Goal: Task Accomplishment & Management: Complete application form

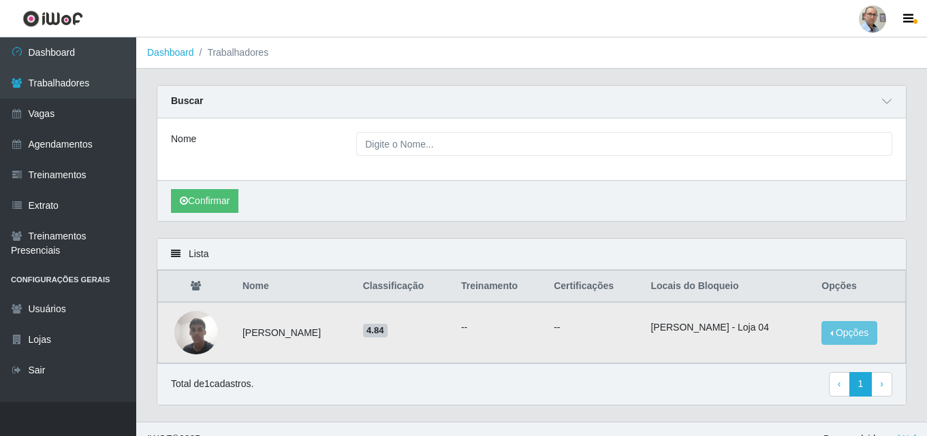
click at [200, 347] on img at bounding box center [196, 333] width 44 height 58
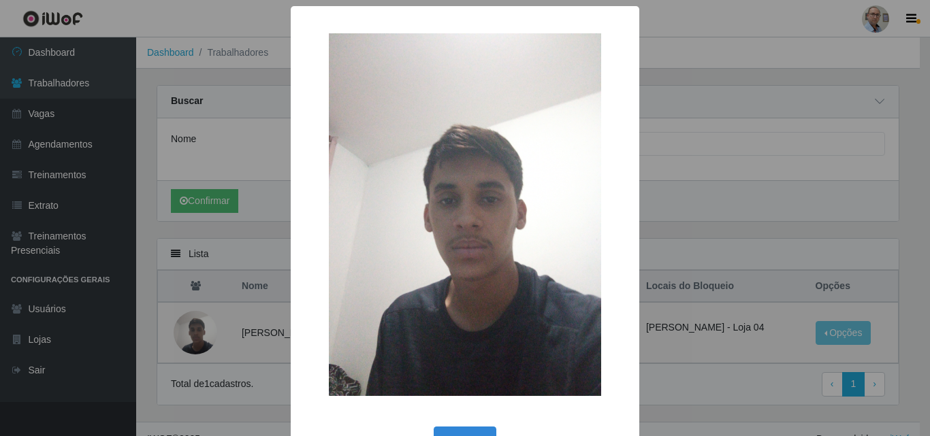
click at [790, 202] on div "× OK Cancel" at bounding box center [465, 218] width 930 height 436
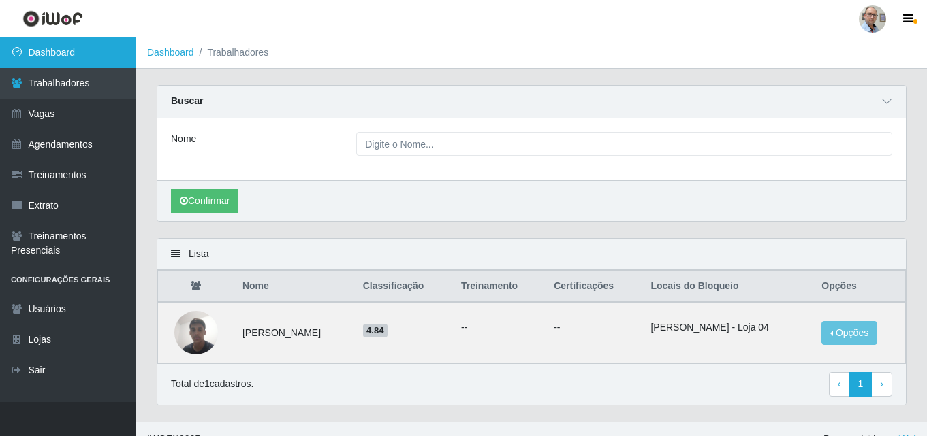
click at [61, 48] on link "Dashboard" at bounding box center [68, 52] width 136 height 31
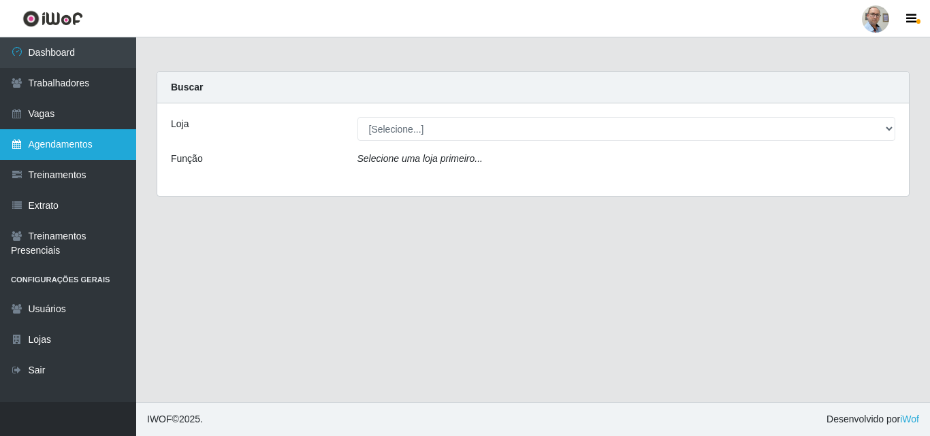
click at [50, 141] on link "Agendamentos" at bounding box center [68, 144] width 136 height 31
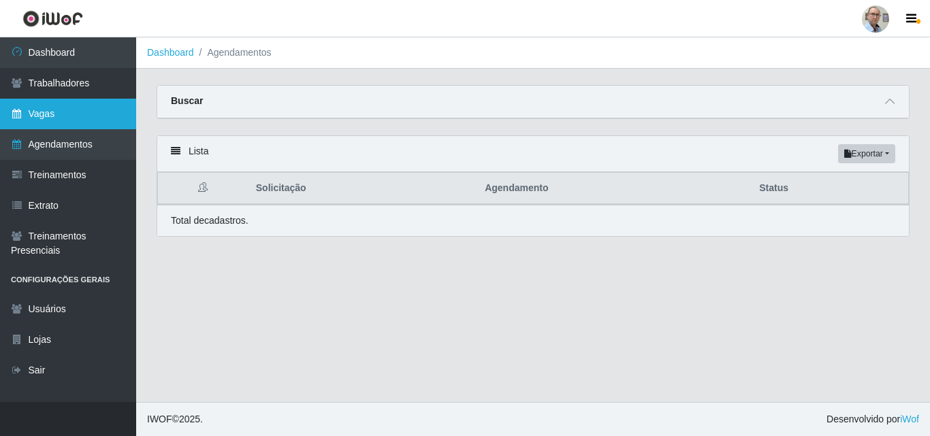
click at [71, 114] on link "Vagas" at bounding box center [68, 114] width 136 height 31
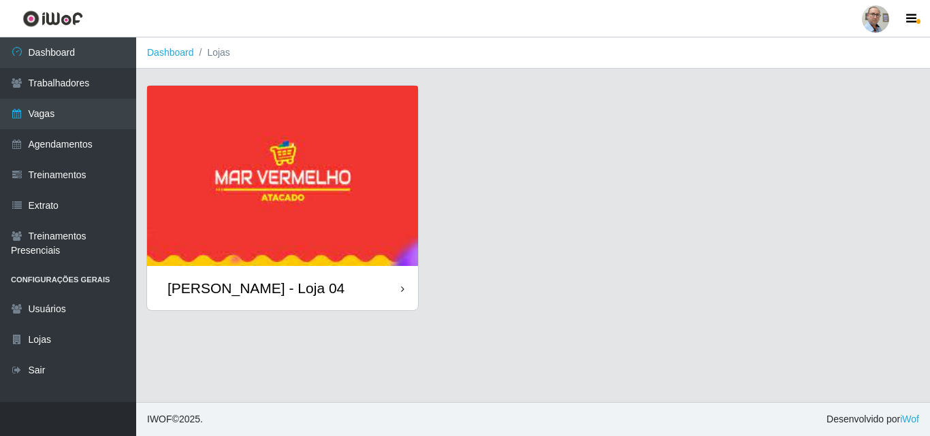
click at [285, 161] on img at bounding box center [282, 176] width 271 height 180
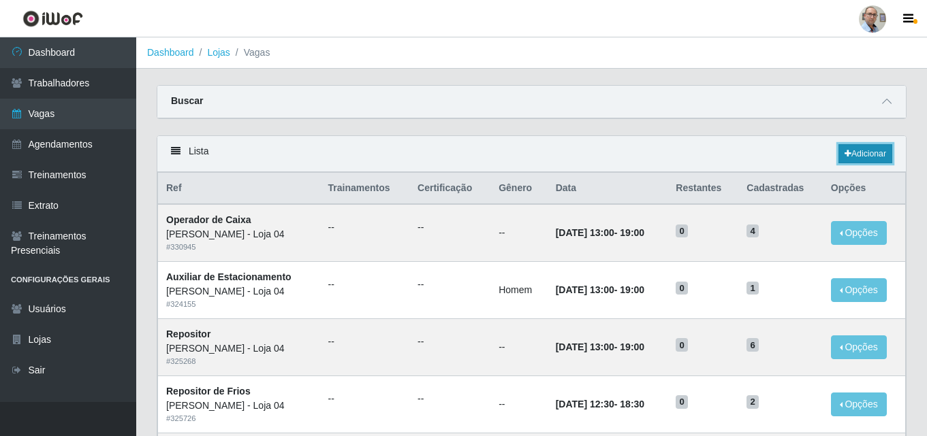
click at [857, 160] on link "Adicionar" at bounding box center [865, 153] width 54 height 19
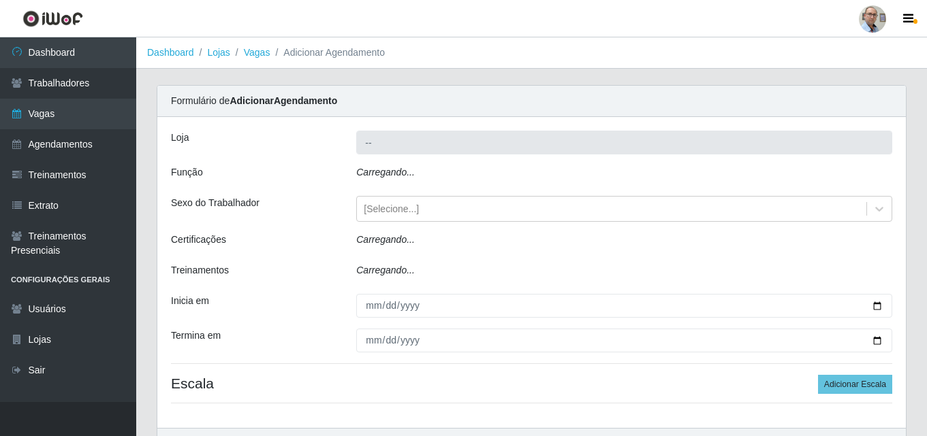
type input "[PERSON_NAME] - Loja 04"
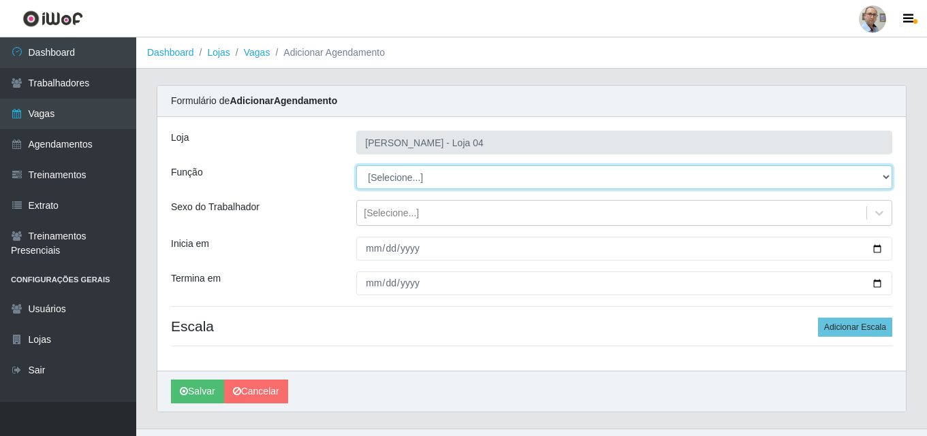
click at [409, 182] on select "[Selecione...] ASG ASG + ASG ++ Auxiliar de Depósito Auxiliar de Depósito + Aux…" at bounding box center [624, 177] width 536 height 24
select select "24"
click at [356, 165] on select "[Selecione...] ASG ASG + ASG ++ Auxiliar de Depósito Auxiliar de Depósito + Aux…" at bounding box center [624, 177] width 536 height 24
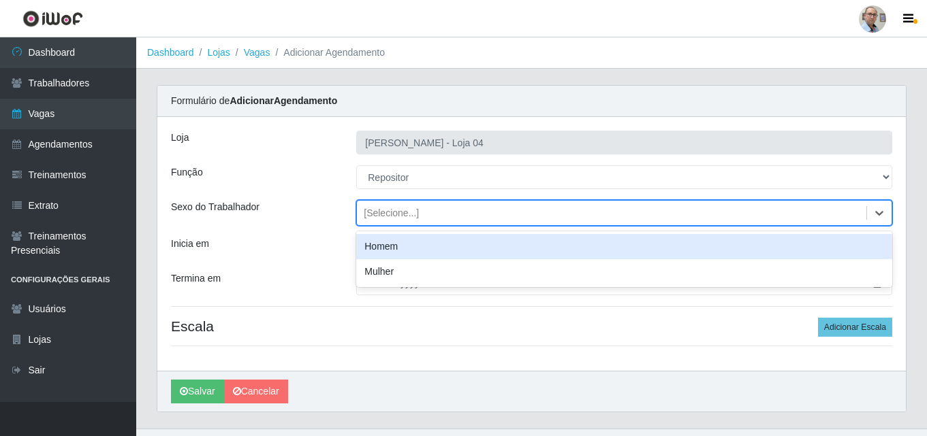
click at [396, 218] on div "[Selecione...]" at bounding box center [391, 213] width 55 height 14
click at [326, 231] on div "Loja Mar Vermelho - Loja 04 Função [Selecione...] ASG ASG + ASG ++ Auxiliar de …" at bounding box center [531, 244] width 748 height 254
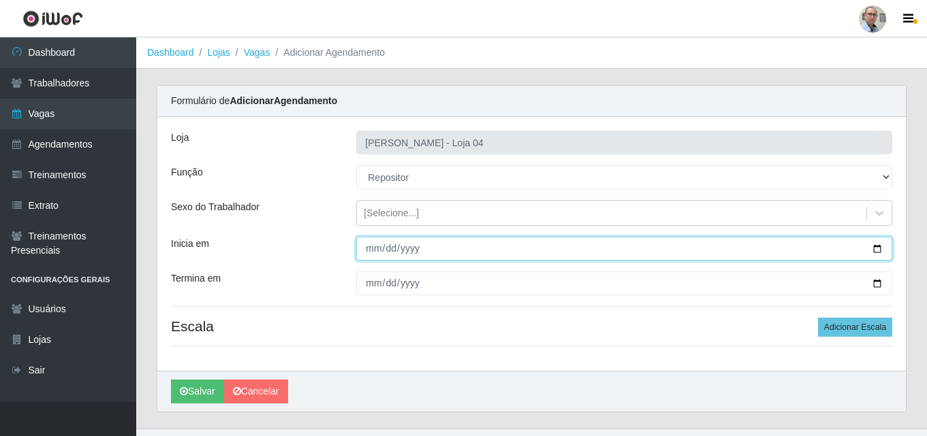
click at [383, 247] on input "Inicia em" at bounding box center [624, 249] width 536 height 24
click at [878, 246] on input "Inicia em" at bounding box center [624, 249] width 536 height 24
type input "2025-08-28"
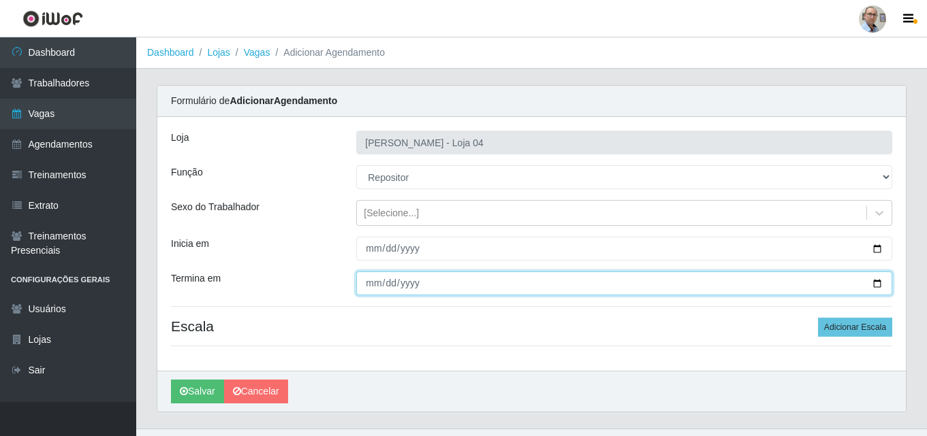
click at [875, 283] on input "Termina em" at bounding box center [624, 284] width 536 height 24
type input "2025-08-28"
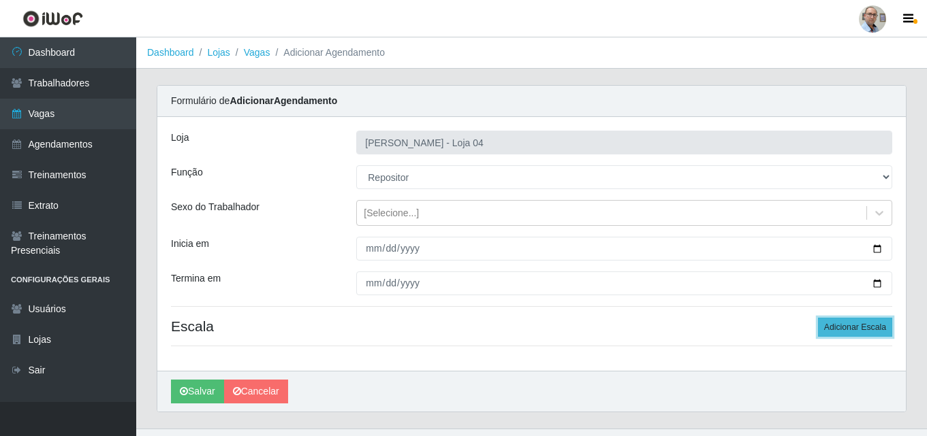
click at [854, 325] on button "Adicionar Escala" at bounding box center [855, 327] width 74 height 19
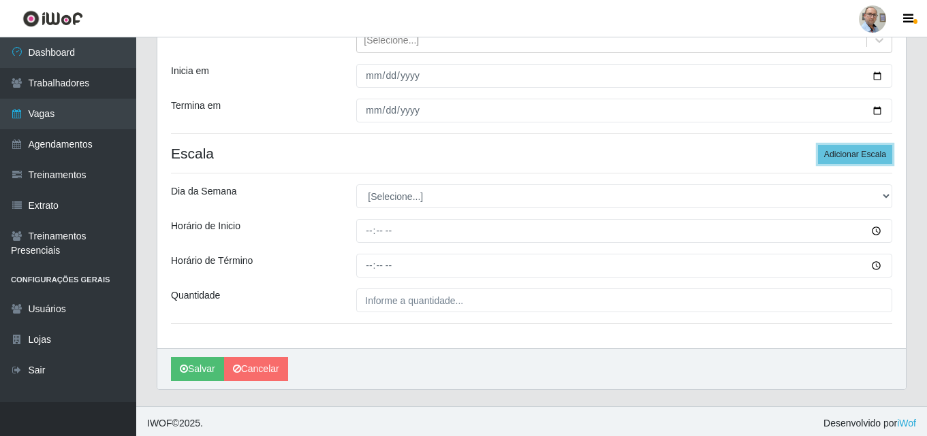
scroll to position [177, 0]
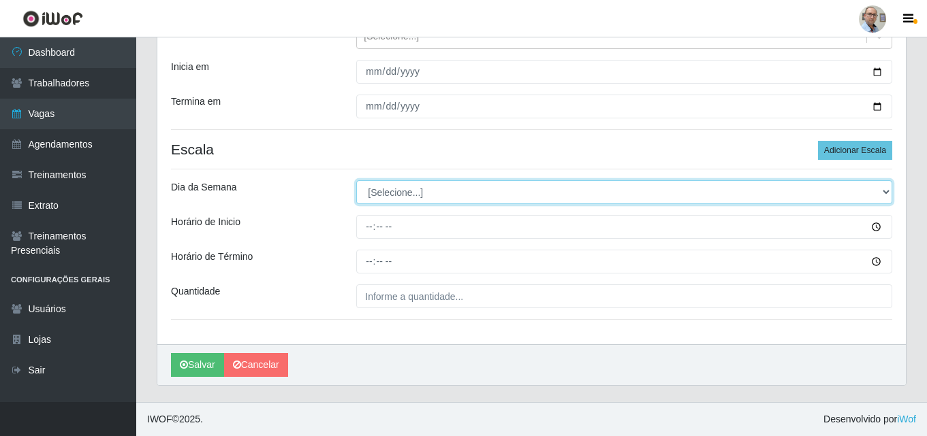
click at [392, 193] on select "[Selecione...] Segunda Terça Quarta Quinta Sexta Sábado Domingo" at bounding box center [624, 192] width 536 height 24
select select "4"
click at [356, 180] on select "[Selecione...] Segunda Terça Quarta Quinta Sexta Sábado Domingo" at bounding box center [624, 192] width 536 height 24
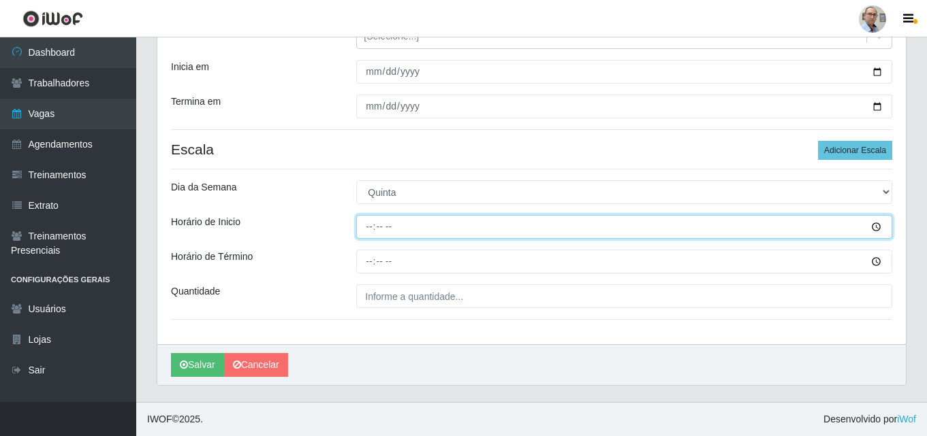
click at [872, 228] on input "Horário de Inicio" at bounding box center [624, 227] width 536 height 24
click at [368, 227] on input "Horário de Inicio" at bounding box center [624, 227] width 536 height 24
type input "11:00"
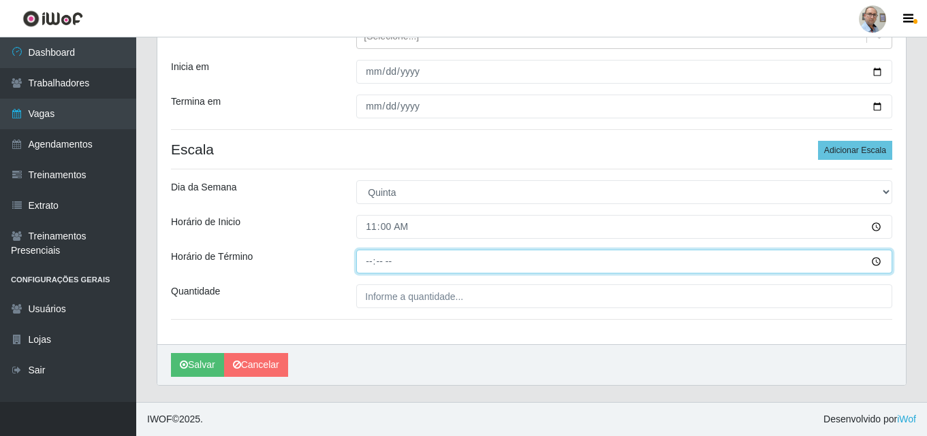
click at [370, 259] on input "Horário de Término" at bounding box center [624, 262] width 536 height 24
type input "17:00"
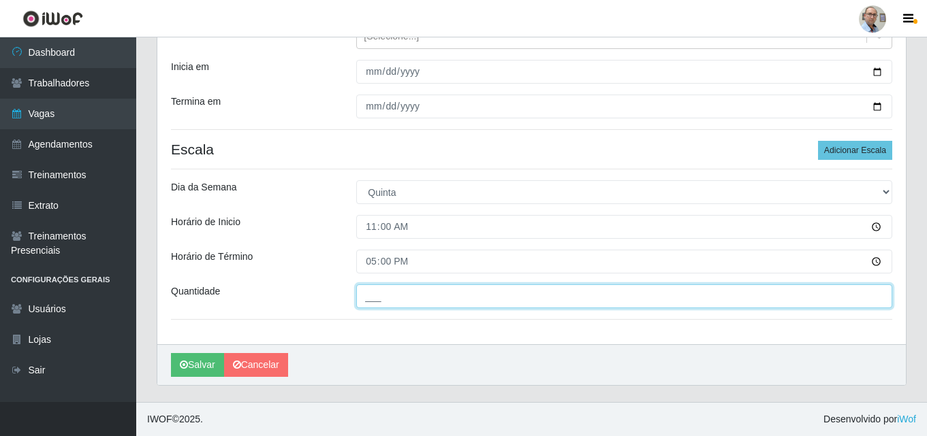
click at [371, 302] on input "___" at bounding box center [624, 297] width 536 height 24
type input "004"
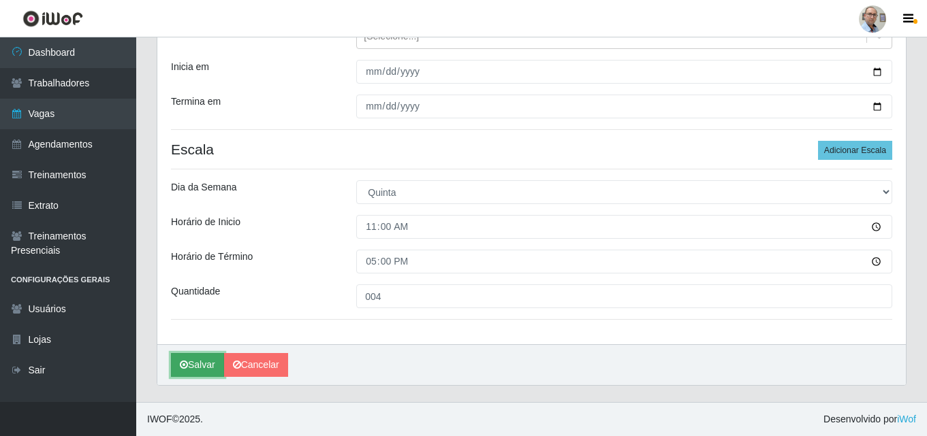
click at [199, 362] on button "Salvar" at bounding box center [197, 365] width 53 height 24
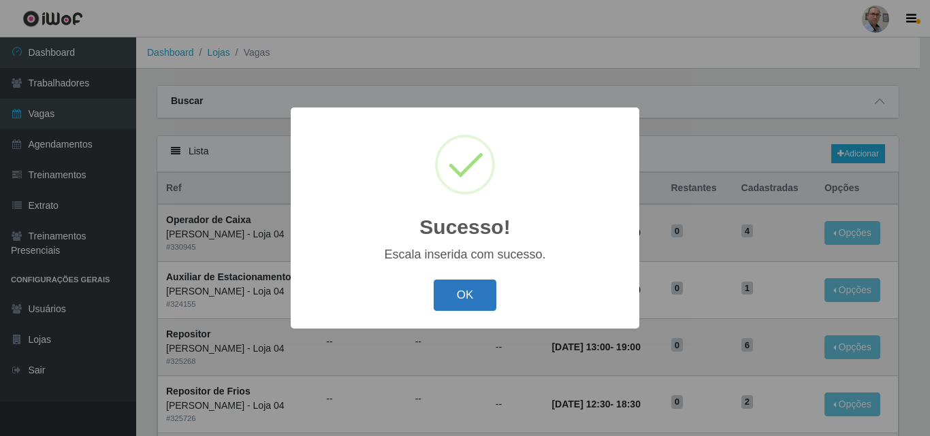
click at [461, 306] on button "OK" at bounding box center [465, 296] width 63 height 32
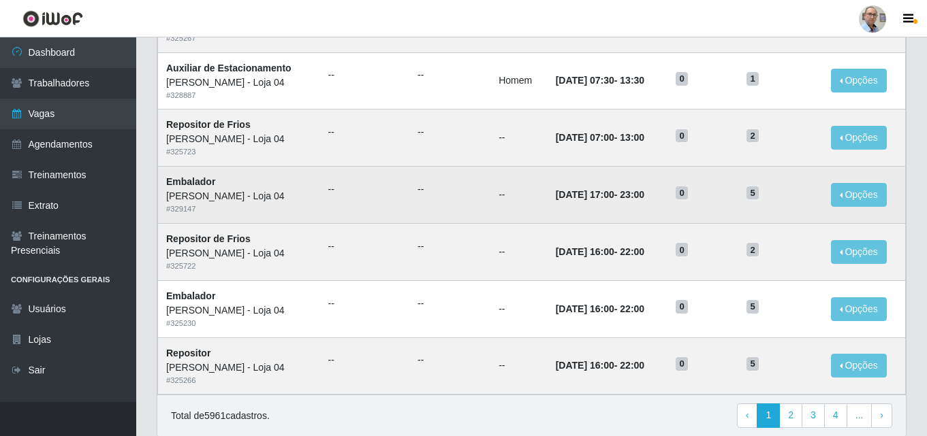
scroll to position [718, 0]
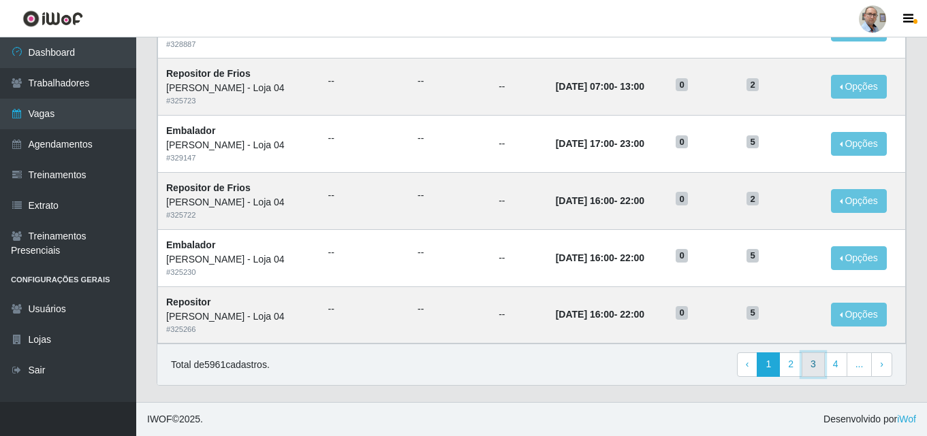
click at [816, 370] on link "3" at bounding box center [812, 365] width 23 height 25
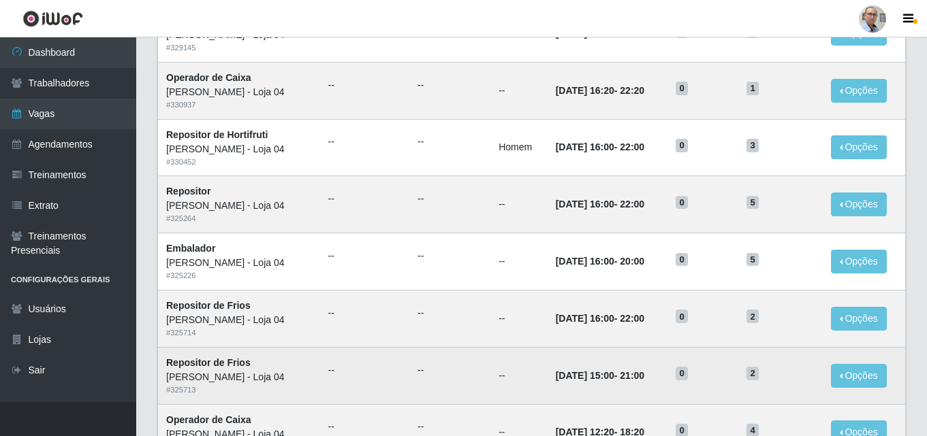
scroll to position [718, 0]
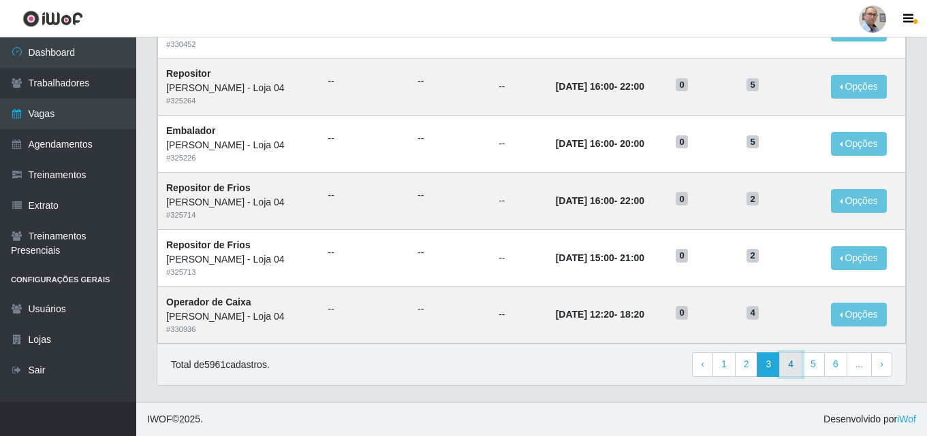
click at [795, 364] on link "4" at bounding box center [790, 365] width 23 height 25
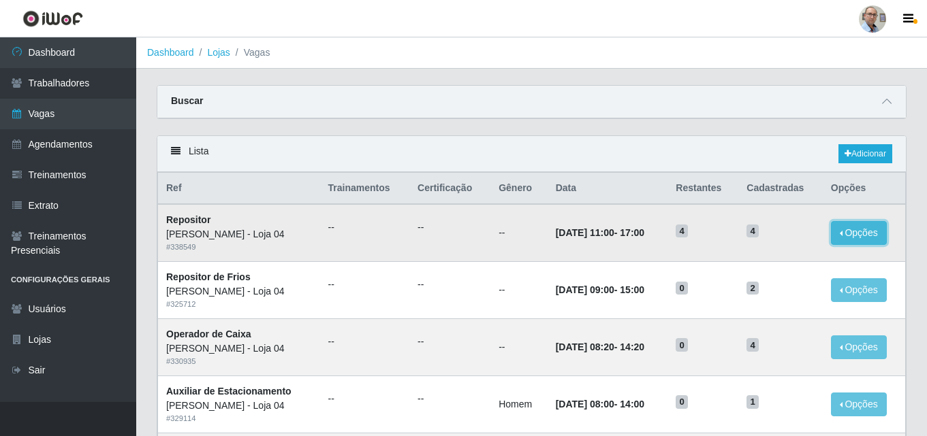
click at [857, 238] on button "Opções" at bounding box center [859, 233] width 56 height 24
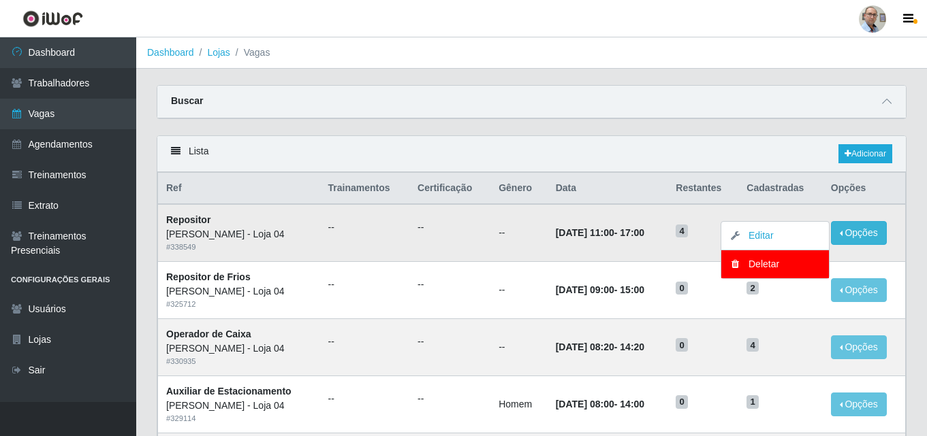
click at [547, 231] on td "28/08/2025, 11:00 - 17:00" at bounding box center [607, 232] width 121 height 57
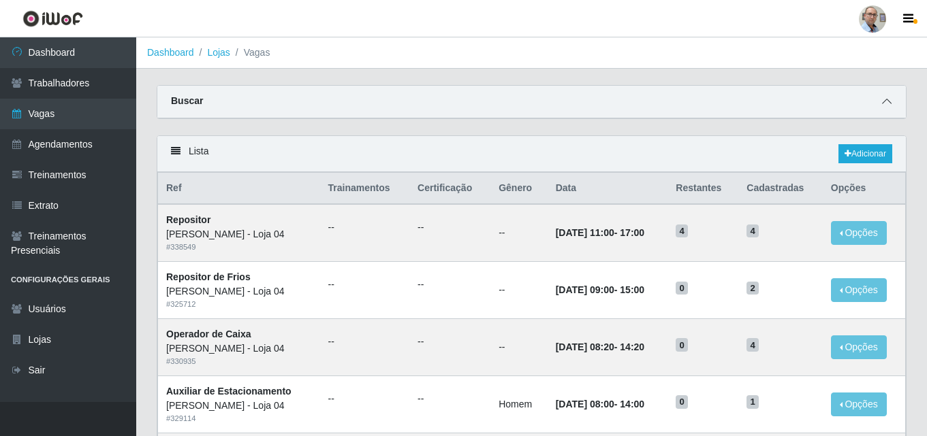
click at [884, 104] on icon at bounding box center [887, 102] width 10 height 10
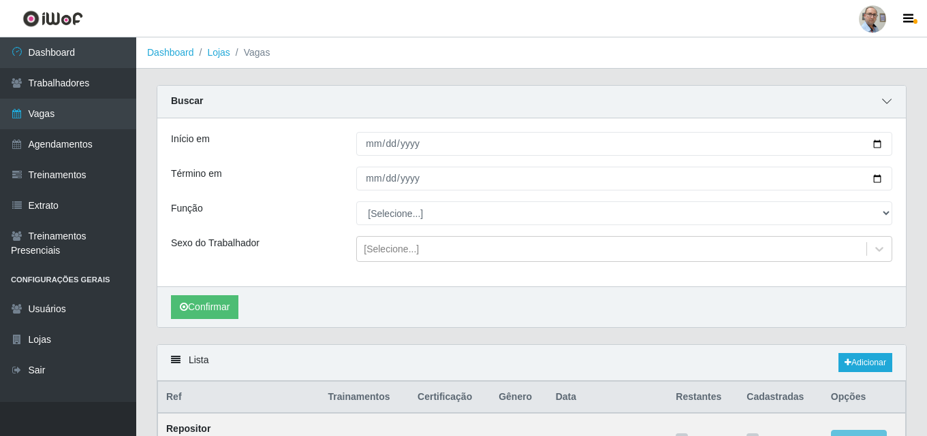
click at [884, 104] on icon at bounding box center [887, 102] width 10 height 10
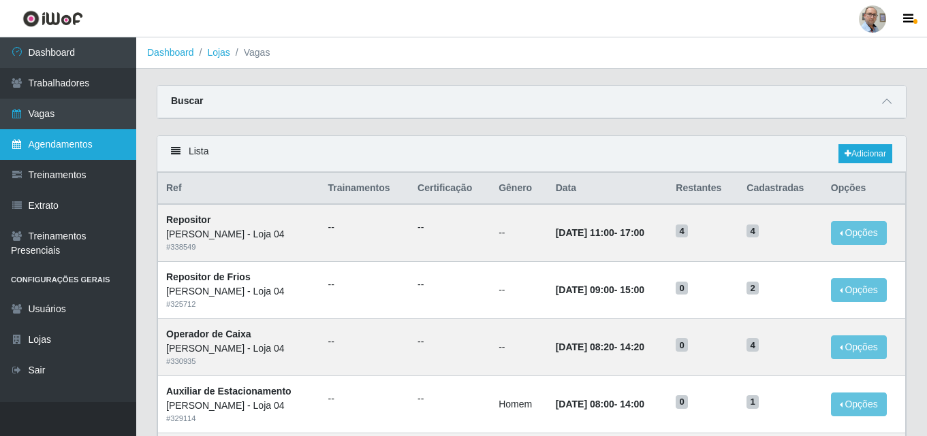
click at [80, 138] on link "Agendamentos" at bounding box center [68, 144] width 136 height 31
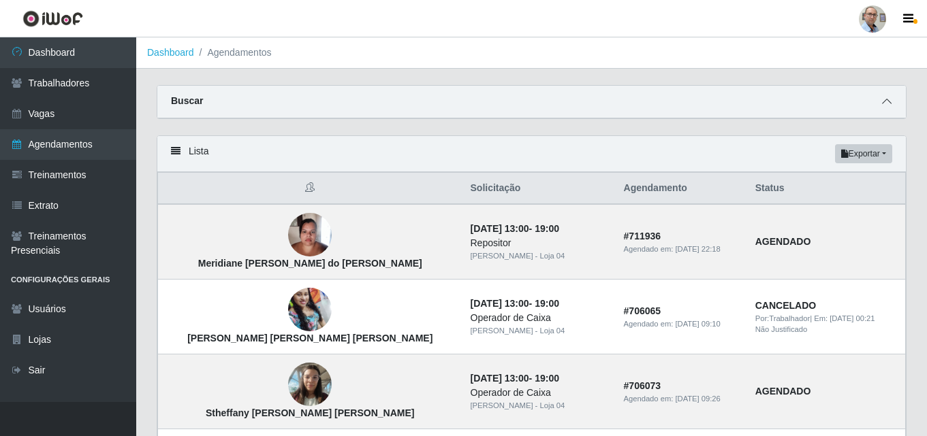
click at [886, 106] on icon at bounding box center [887, 102] width 10 height 10
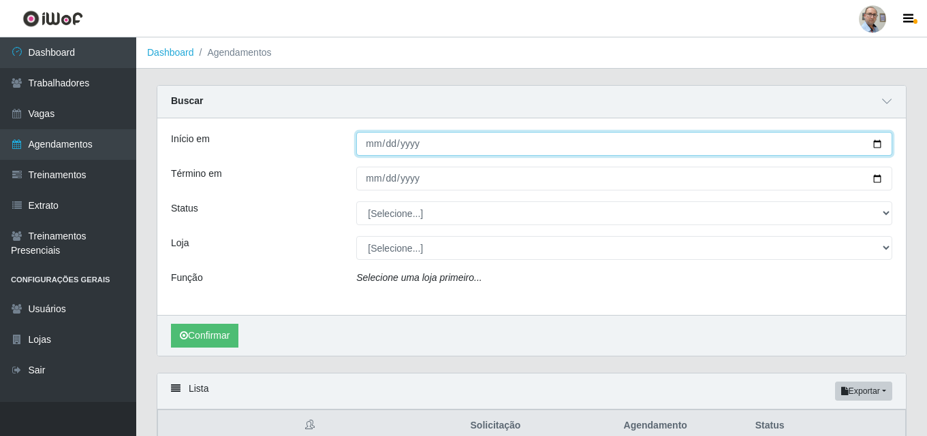
click at [877, 140] on input "Início em" at bounding box center [624, 144] width 536 height 24
type input "2025-08-28"
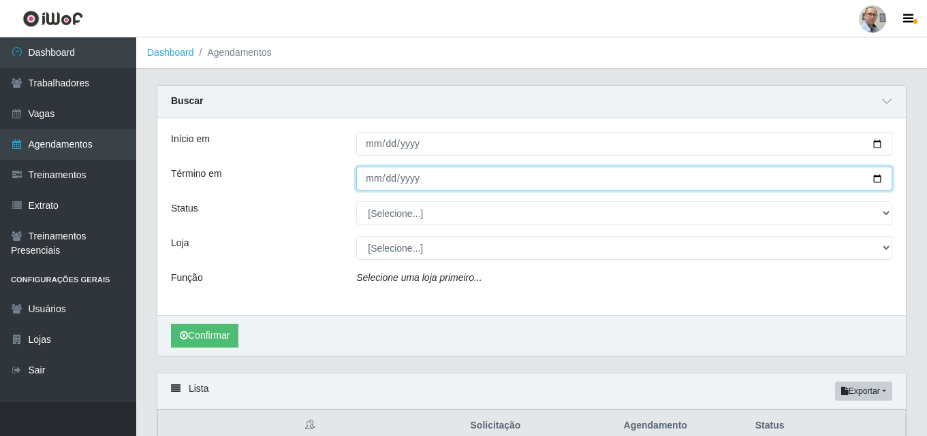
click at [881, 178] on input "Término em" at bounding box center [624, 179] width 536 height 24
type input "2025-08-28"
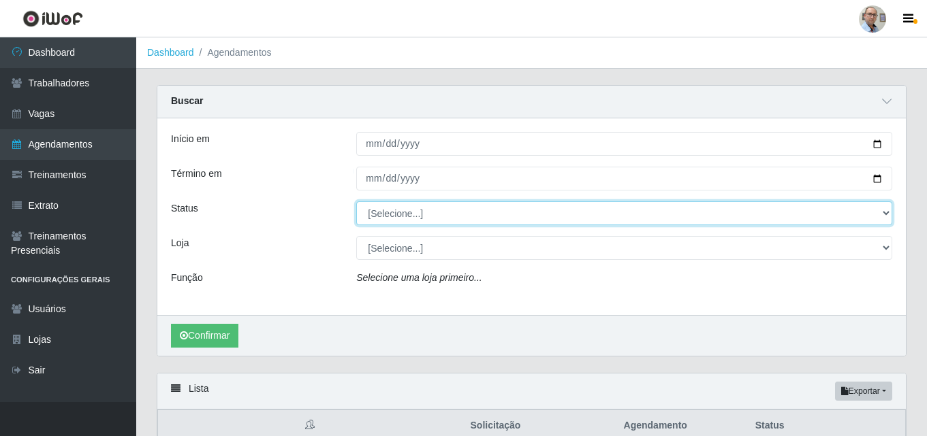
click at [396, 214] on select "[Selecione...] AGENDADO AGUARDANDO LIBERAR EM ANDAMENTO EM REVISÃO FINALIZADO C…" at bounding box center [624, 214] width 536 height 24
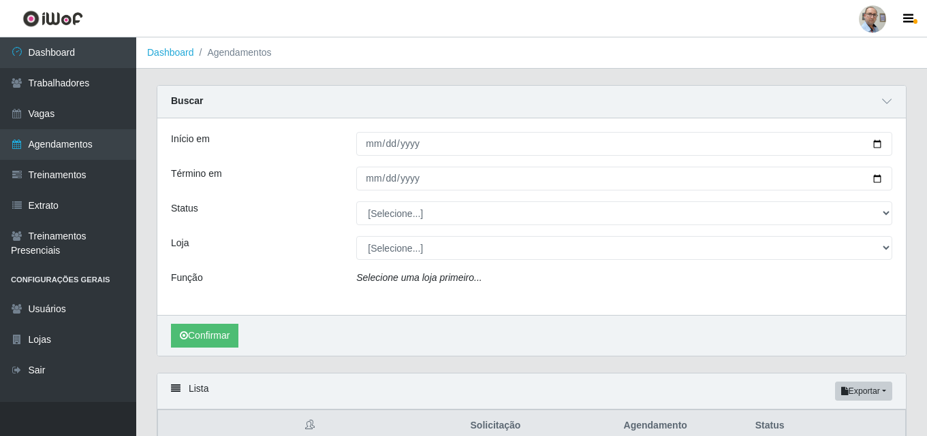
click at [266, 213] on div "Status" at bounding box center [253, 214] width 185 height 24
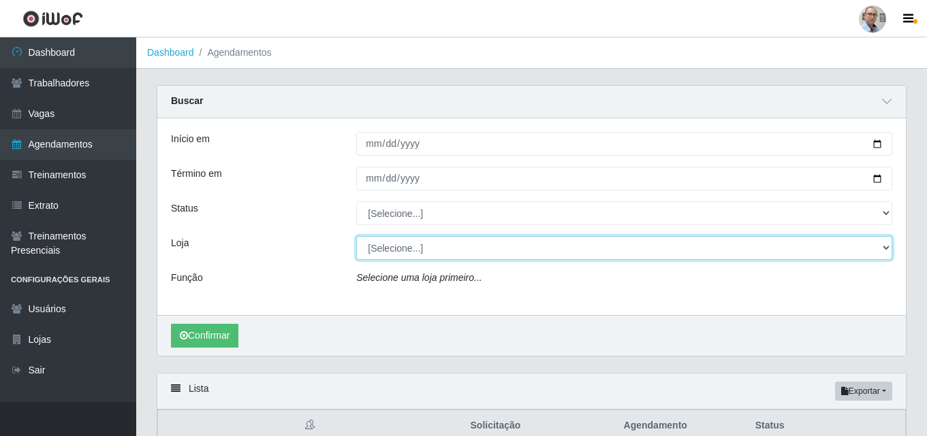
click at [421, 244] on select "[Selecione...] Mar Vermelho - Loja 04" at bounding box center [624, 248] width 536 height 24
select select "251"
click at [356, 237] on select "[Selecione...] Mar Vermelho - Loja 04" at bounding box center [624, 248] width 536 height 24
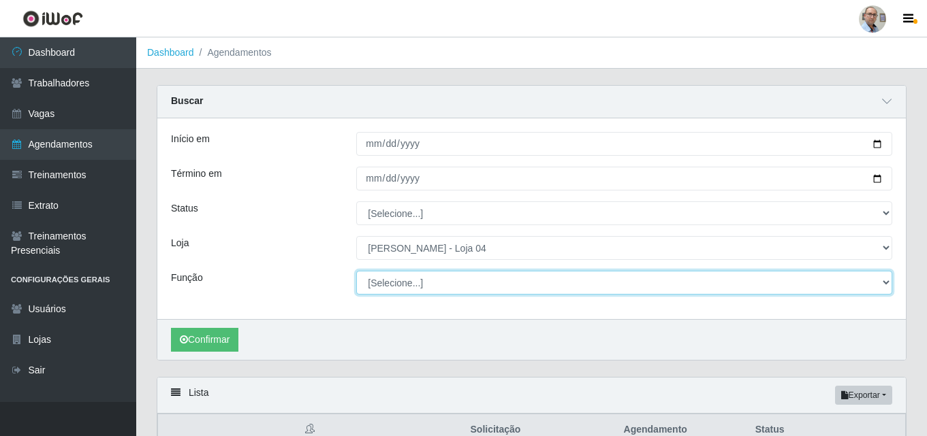
click at [411, 283] on select "[Selecione...] ASG ASG + ASG ++ Auxiliar de Depósito Auxiliar de Depósito + Aux…" at bounding box center [624, 283] width 536 height 24
select select "24"
click at [356, 272] on select "[Selecione...] ASG ASG + ASG ++ Auxiliar de Depósito Auxiliar de Depósito + Aux…" at bounding box center [624, 283] width 536 height 24
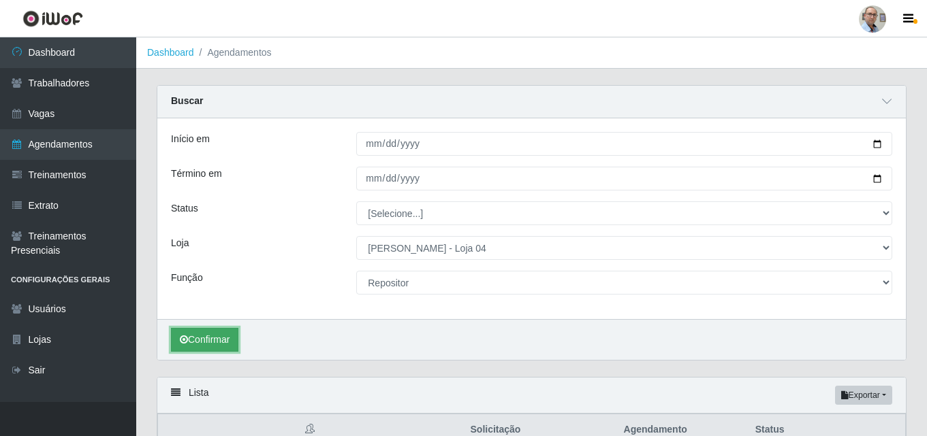
click at [197, 342] on button "Confirmar" at bounding box center [204, 340] width 67 height 24
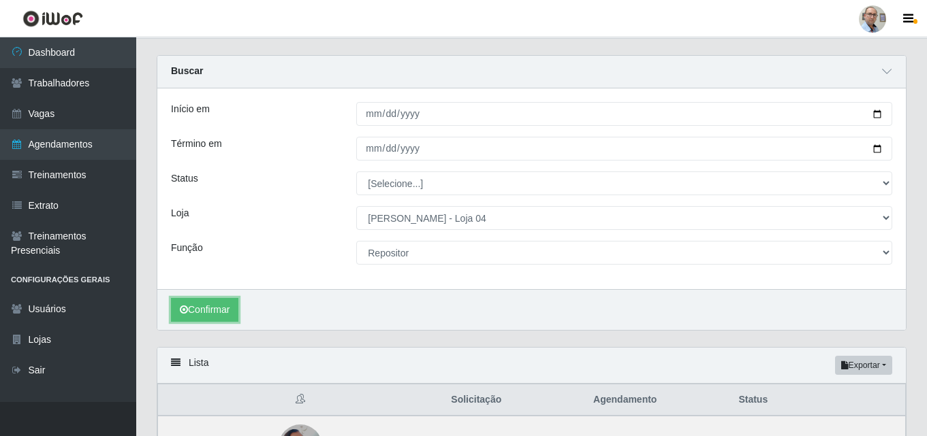
scroll to position [29, 0]
click at [214, 315] on button "Confirmar" at bounding box center [204, 312] width 67 height 24
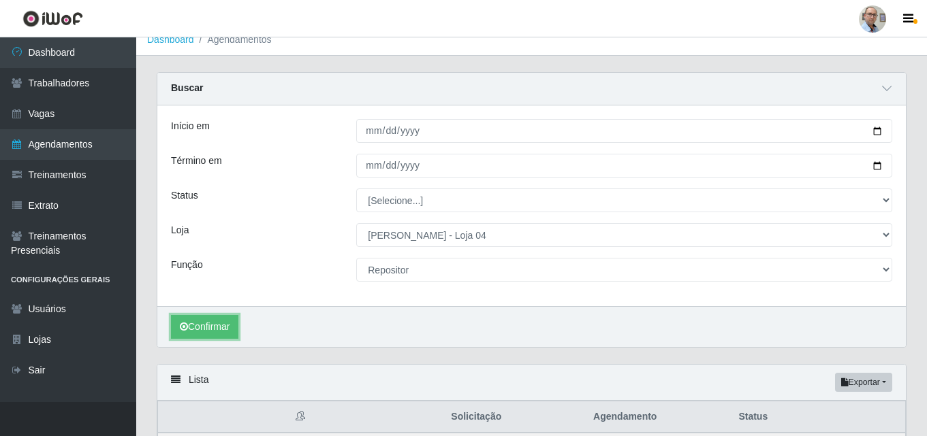
scroll to position [0, 0]
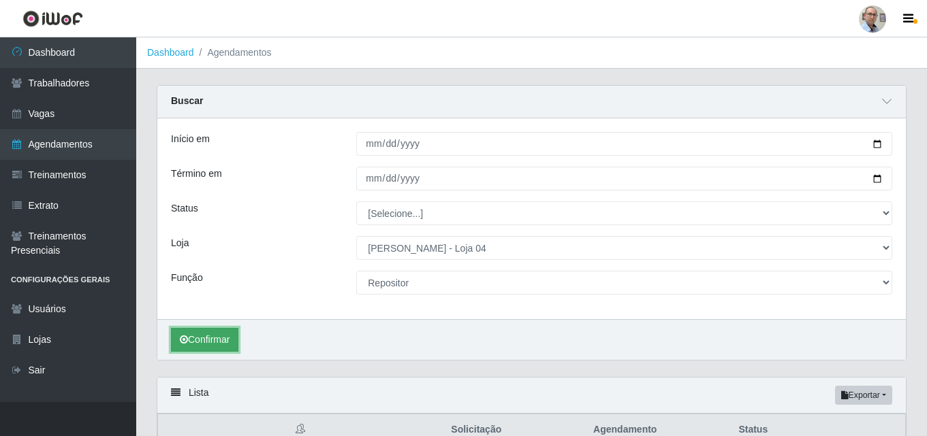
click at [216, 339] on button "Confirmar" at bounding box center [204, 340] width 67 height 24
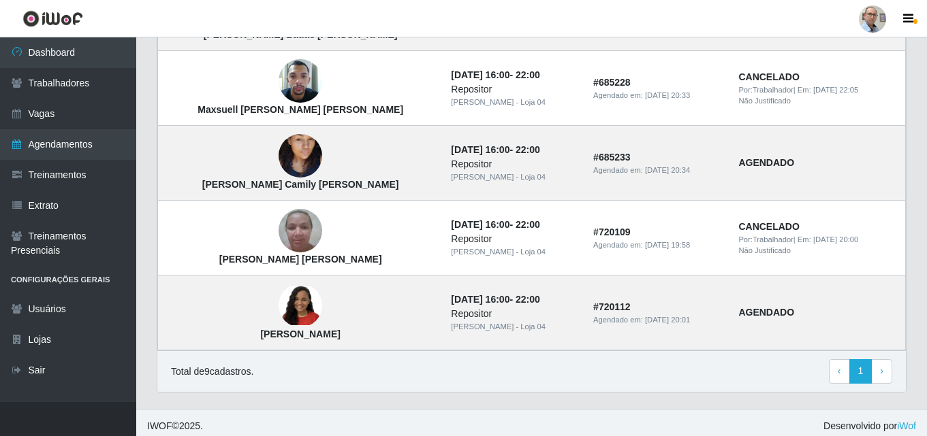
scroll to position [778, 0]
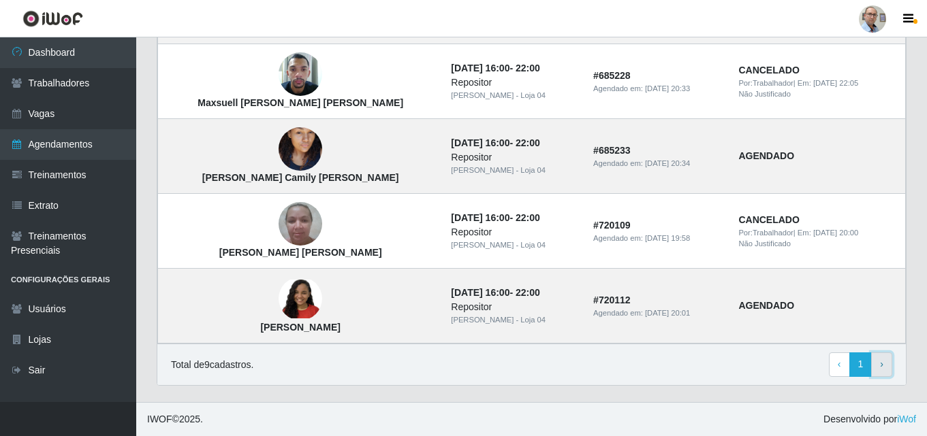
click at [880, 366] on span "›" at bounding box center [881, 364] width 3 height 11
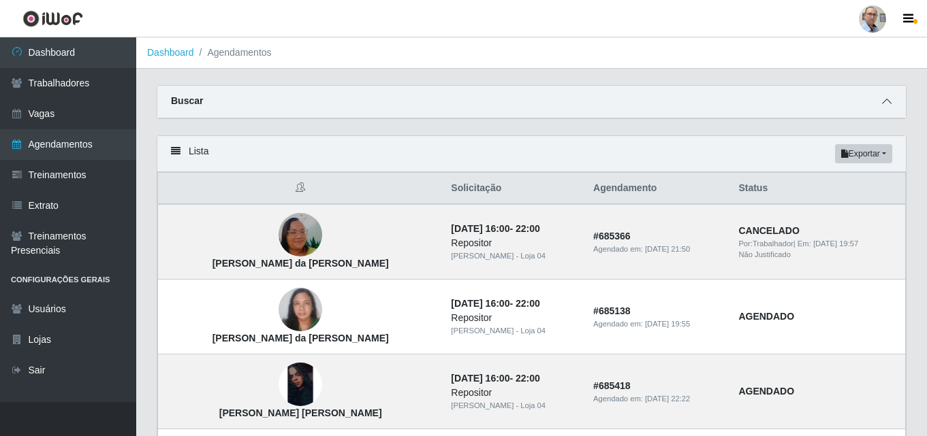
click at [889, 106] on icon at bounding box center [887, 102] width 10 height 10
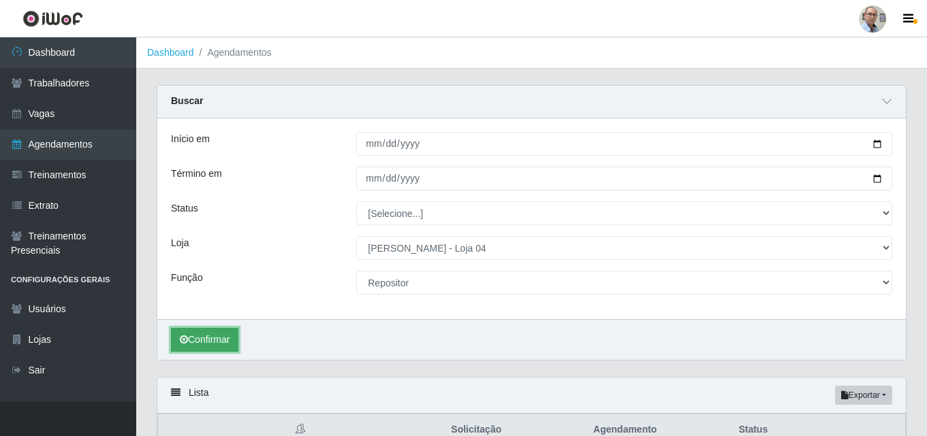
click at [212, 339] on button "Confirmar" at bounding box center [204, 340] width 67 height 24
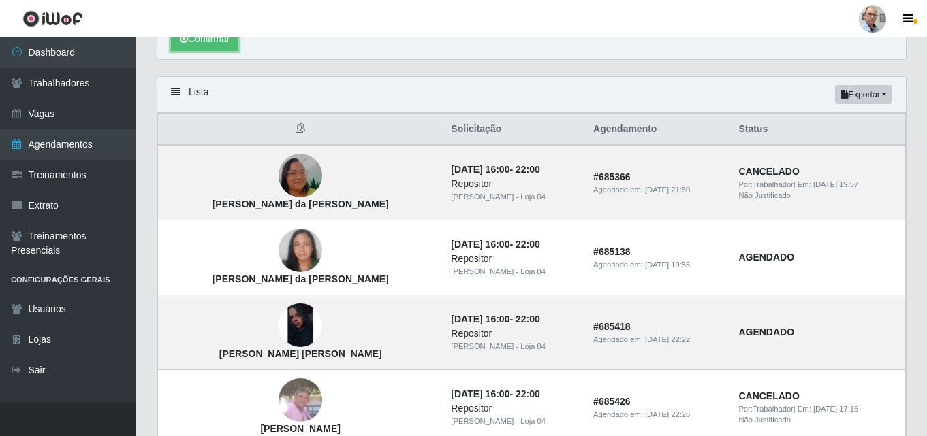
scroll to position [97, 0]
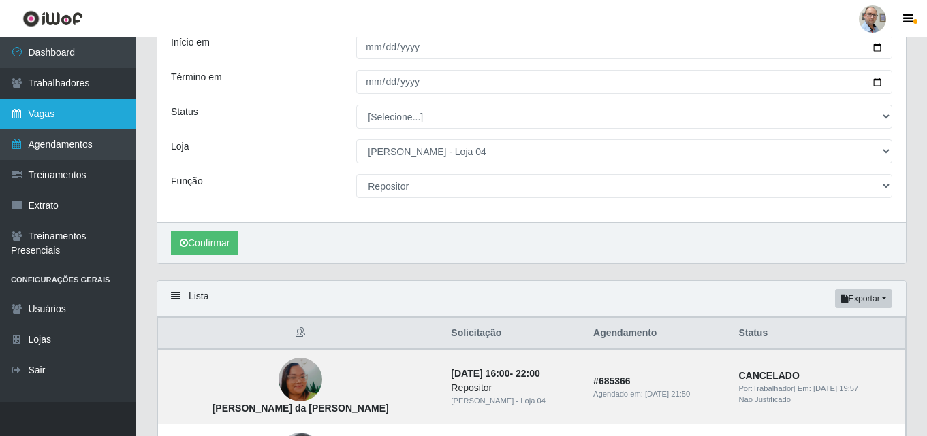
click at [52, 116] on link "Vagas" at bounding box center [68, 114] width 136 height 31
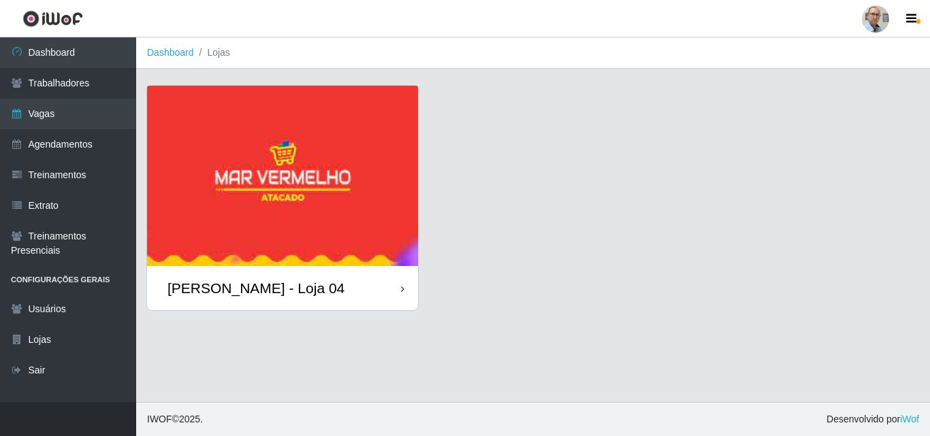
click at [339, 223] on img at bounding box center [282, 176] width 271 height 180
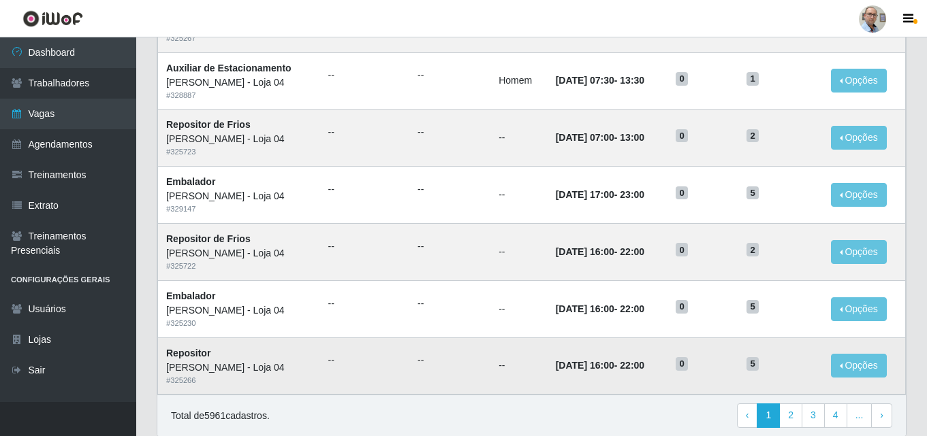
scroll to position [718, 0]
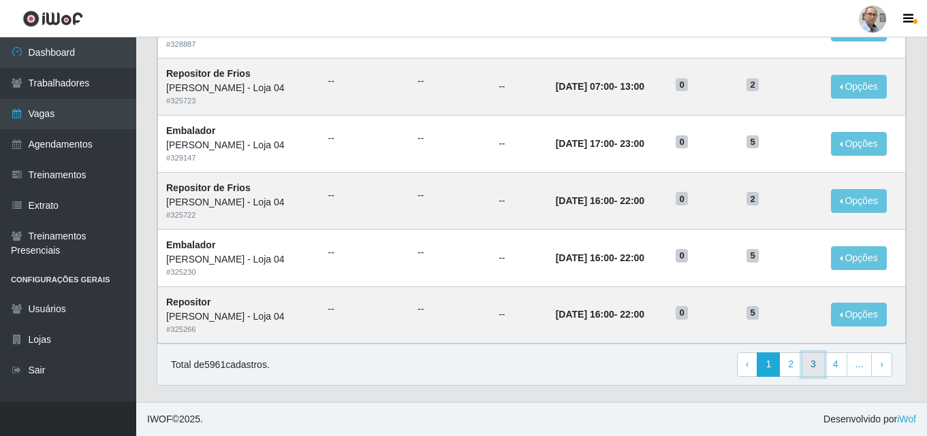
click at [813, 364] on link "3" at bounding box center [812, 365] width 23 height 25
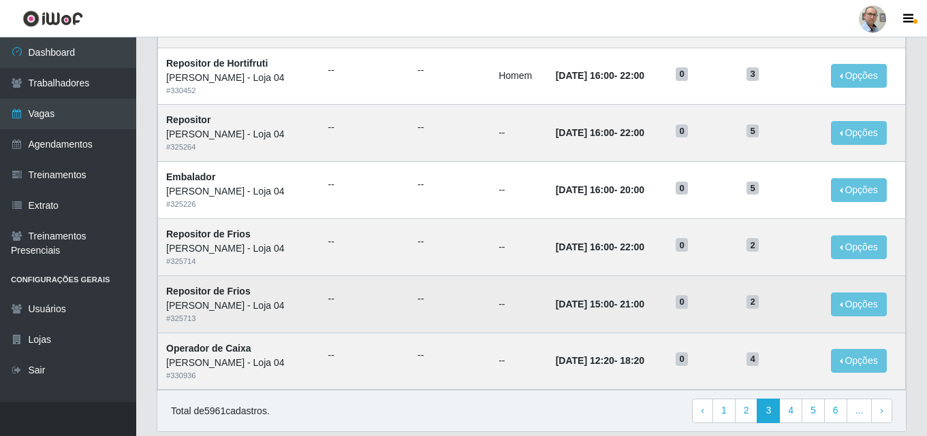
scroll to position [718, 0]
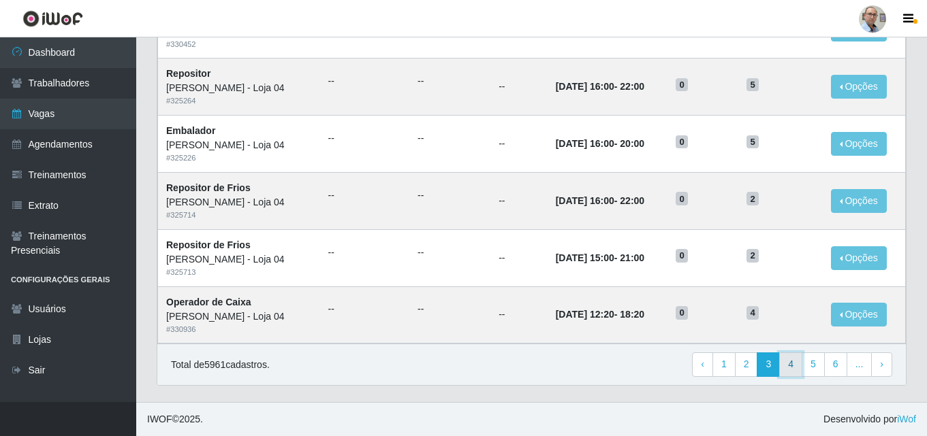
click at [786, 366] on link "4" at bounding box center [790, 365] width 23 height 25
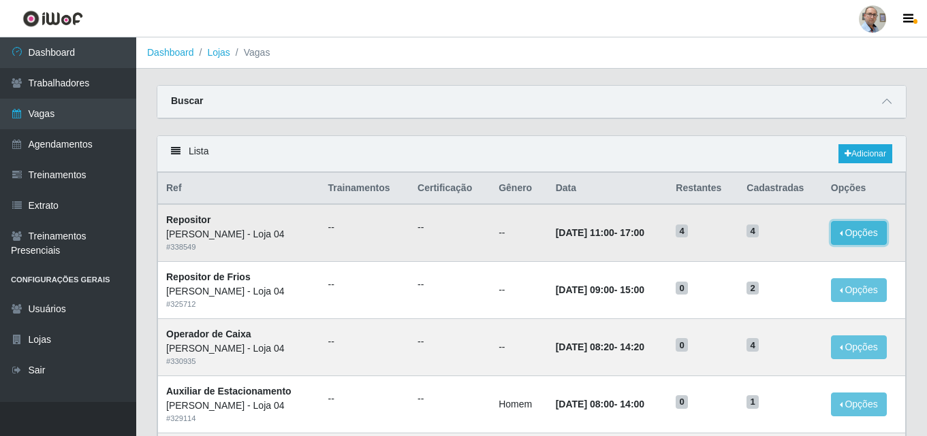
click at [860, 231] on button "Opções" at bounding box center [859, 233] width 56 height 24
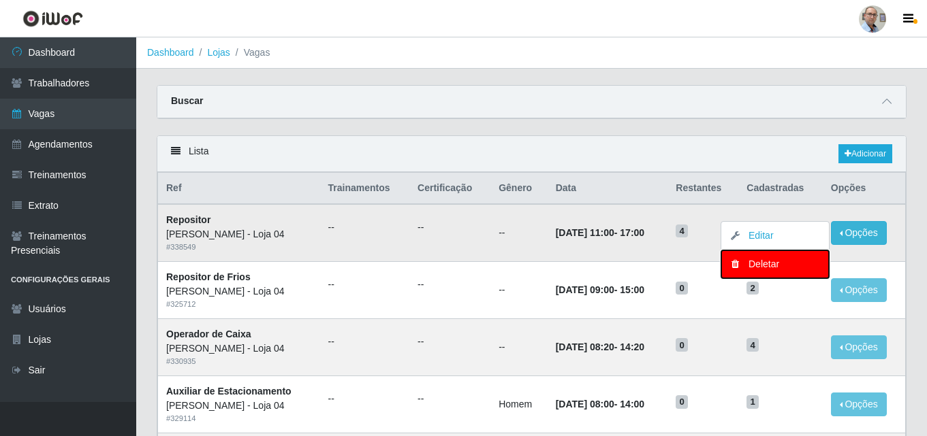
click at [764, 265] on div "Deletar" at bounding box center [775, 264] width 80 height 14
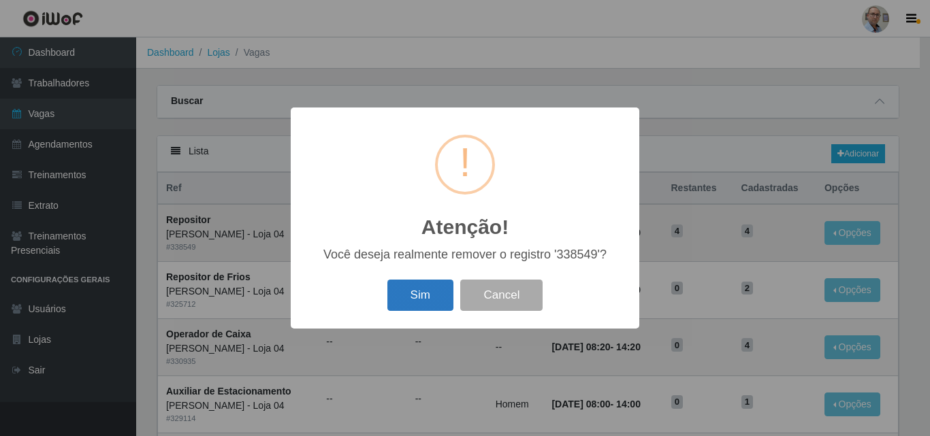
click at [415, 298] on button "Sim" at bounding box center [420, 296] width 66 height 32
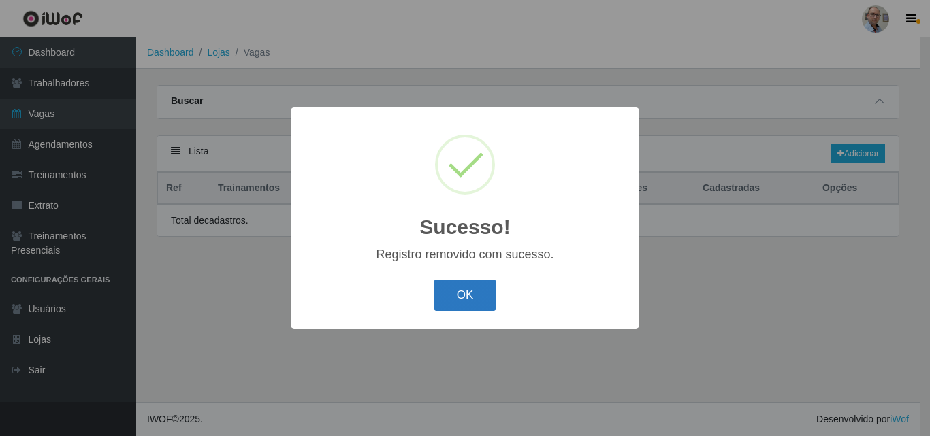
click at [462, 295] on button "OK" at bounding box center [465, 296] width 63 height 32
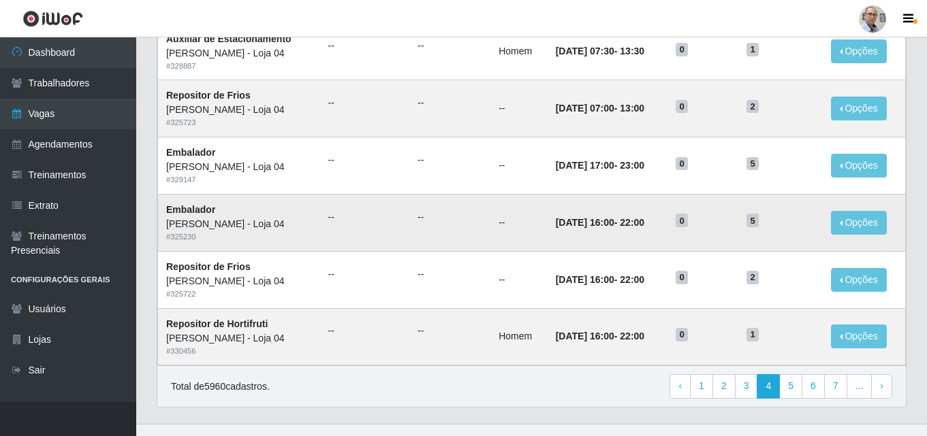
scroll to position [718, 0]
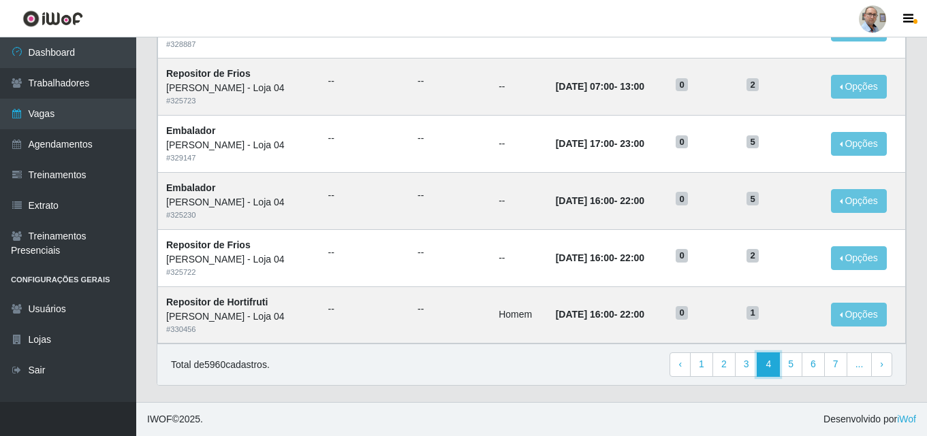
click at [775, 366] on link "4" at bounding box center [767, 365] width 23 height 25
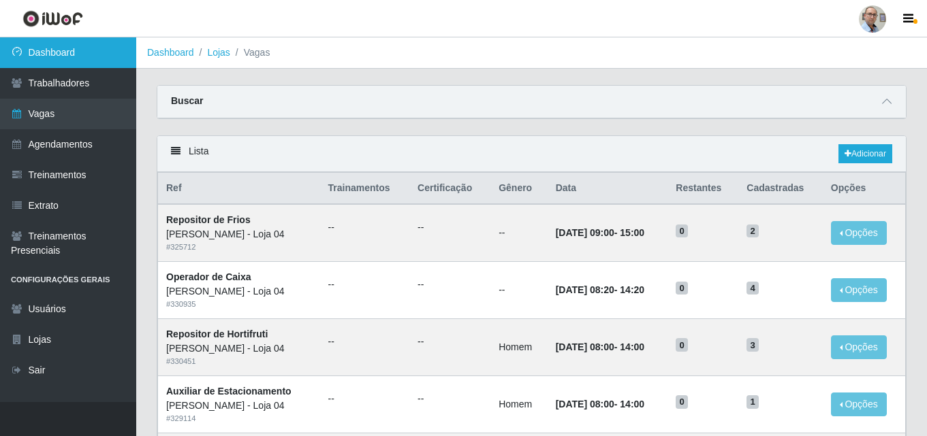
click at [74, 52] on link "Dashboard" at bounding box center [68, 52] width 136 height 31
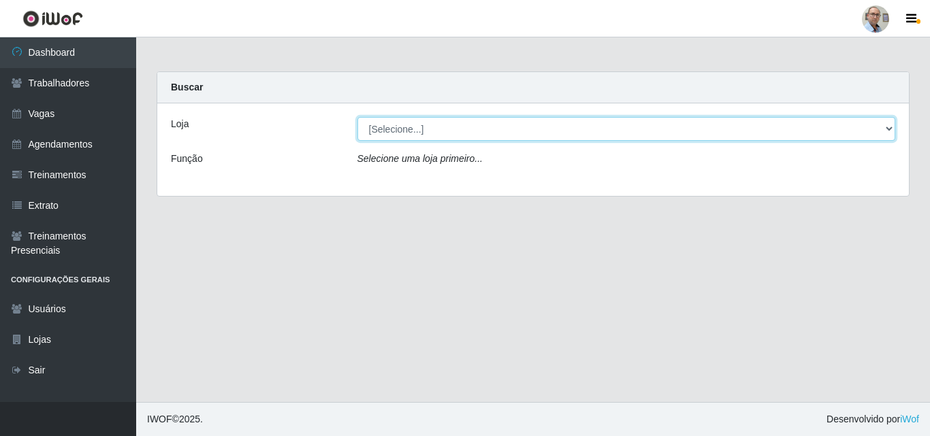
click at [511, 122] on select "[Selecione...] Mar Vermelho - Loja 04" at bounding box center [626, 129] width 539 height 24
select select "251"
click at [357, 117] on select "[Selecione...] Mar Vermelho - Loja 04" at bounding box center [626, 129] width 539 height 24
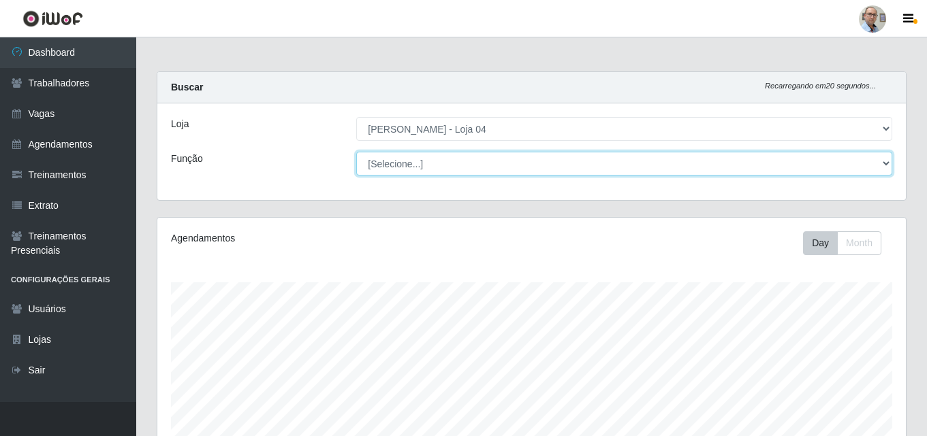
click at [878, 165] on select "[Selecione...] ASG ASG + ASG ++ Auxiliar de Depósito Auxiliar de Depósito + Aux…" at bounding box center [624, 164] width 536 height 24
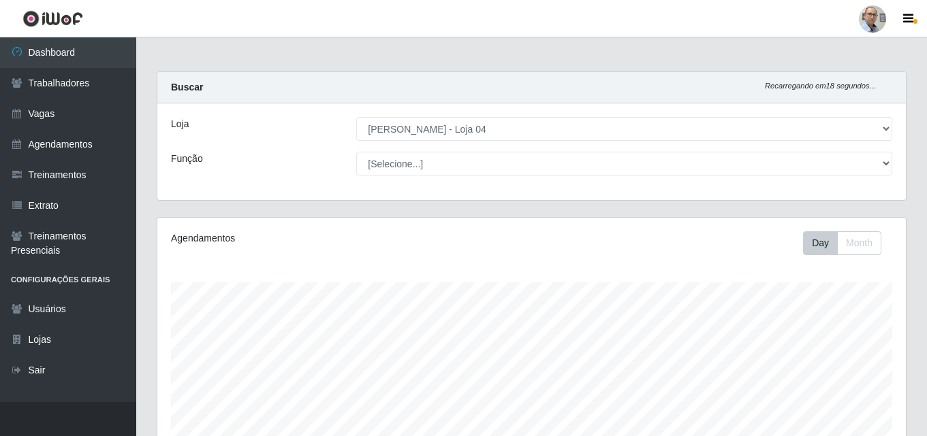
click at [303, 153] on div "Função" at bounding box center [253, 164] width 185 height 24
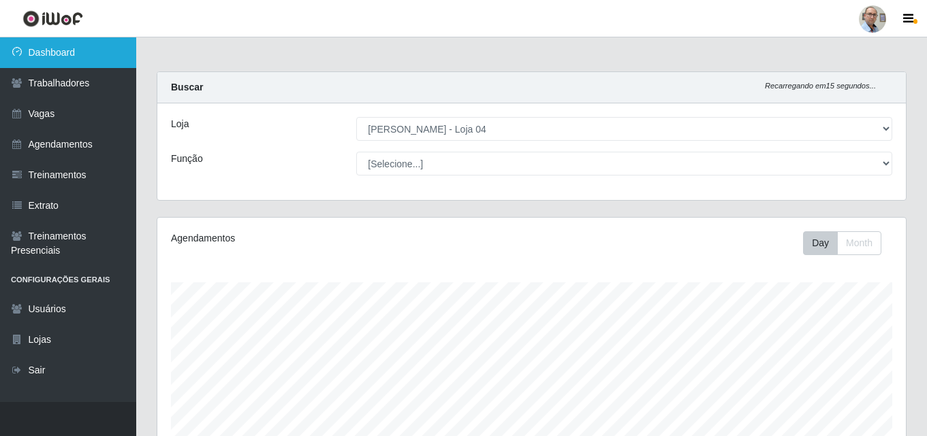
click at [33, 50] on link "Dashboard" at bounding box center [68, 52] width 136 height 31
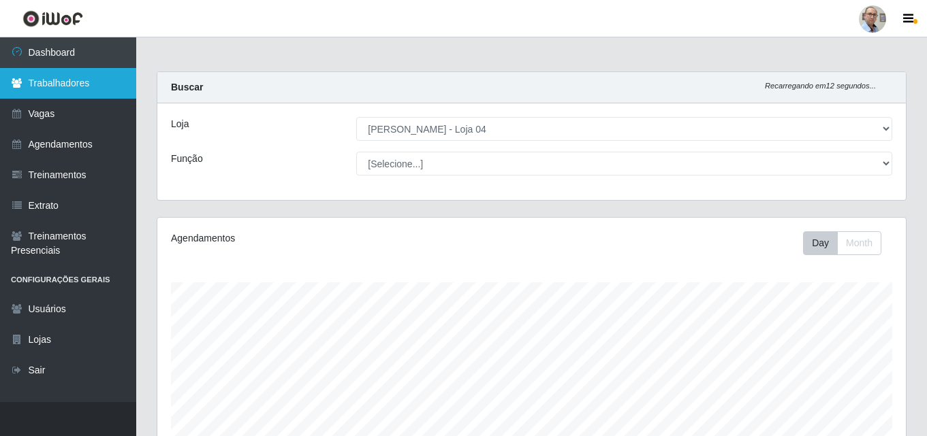
click at [31, 78] on link "Trabalhadores" at bounding box center [68, 83] width 136 height 31
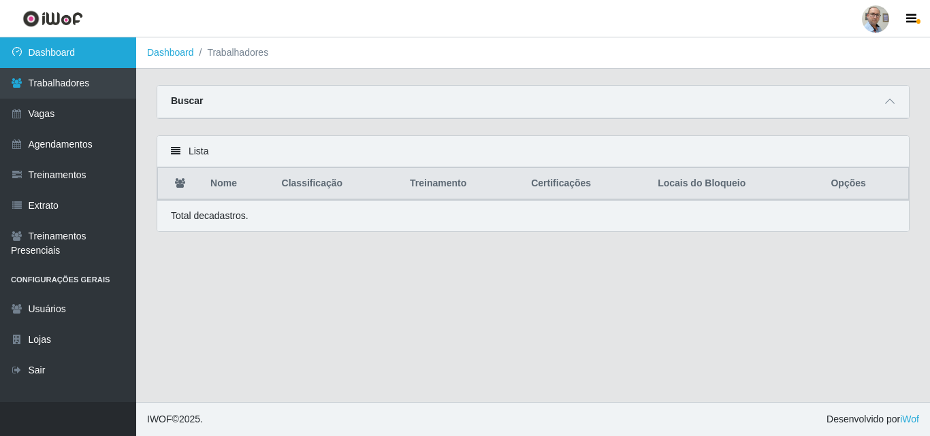
click at [56, 44] on link "Dashboard" at bounding box center [68, 52] width 136 height 31
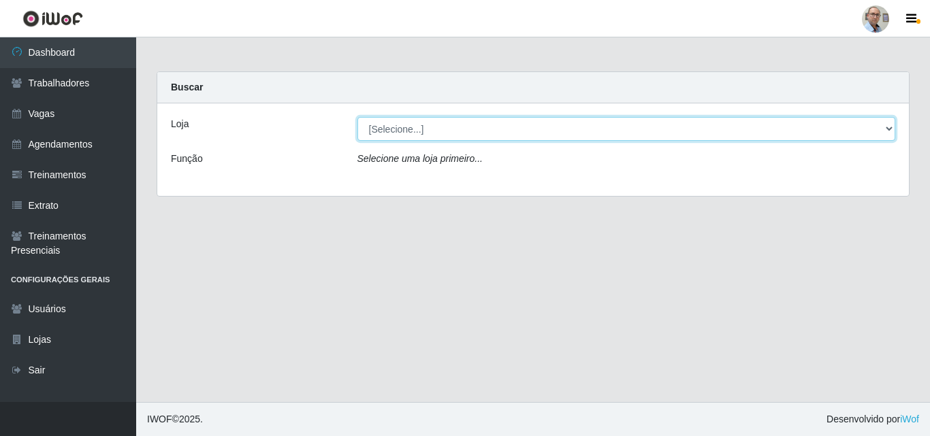
click at [655, 126] on select "[Selecione...] Mar Vermelho - Loja 04" at bounding box center [626, 129] width 539 height 24
select select "251"
click at [357, 117] on select "[Selecione...] Mar Vermelho - Loja 04" at bounding box center [626, 129] width 539 height 24
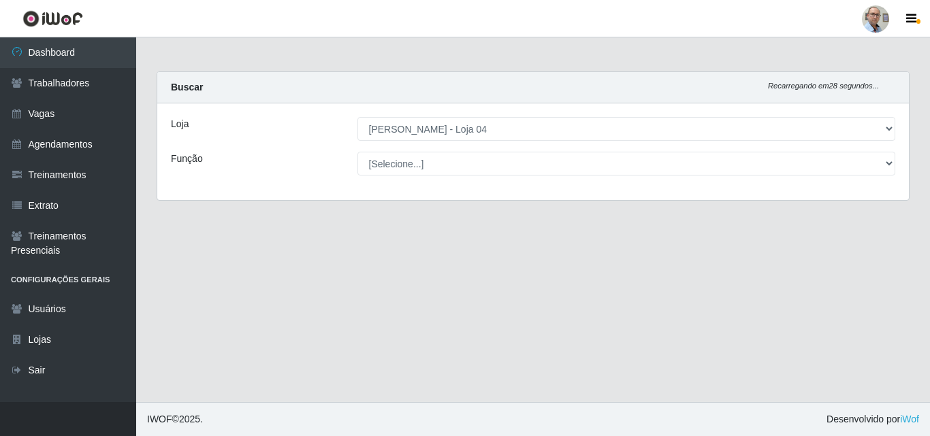
click at [618, 176] on div "Loja [Selecione...] Mar Vermelho - Loja 04 Função [Selecione...] ASG ASG + ASG …" at bounding box center [533, 151] width 752 height 97
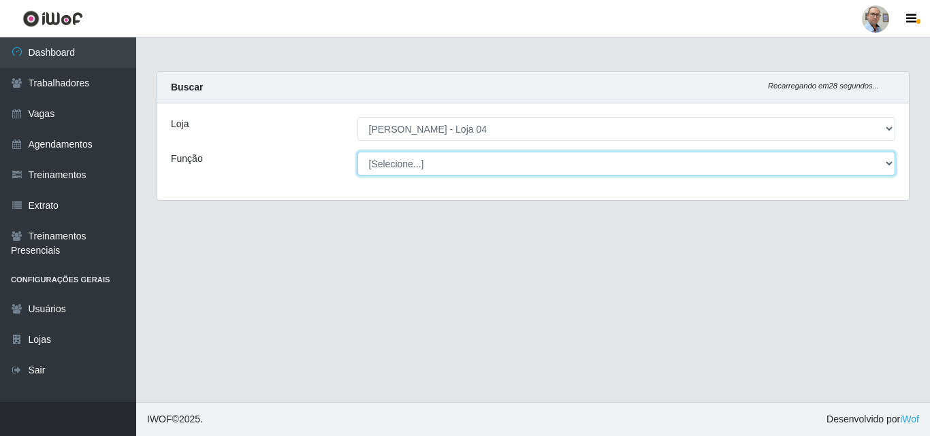
click at [621, 173] on select "[Selecione...] ASG ASG + ASG ++ Auxiliar de Depósito Auxiliar de Depósito + Aux…" at bounding box center [626, 164] width 539 height 24
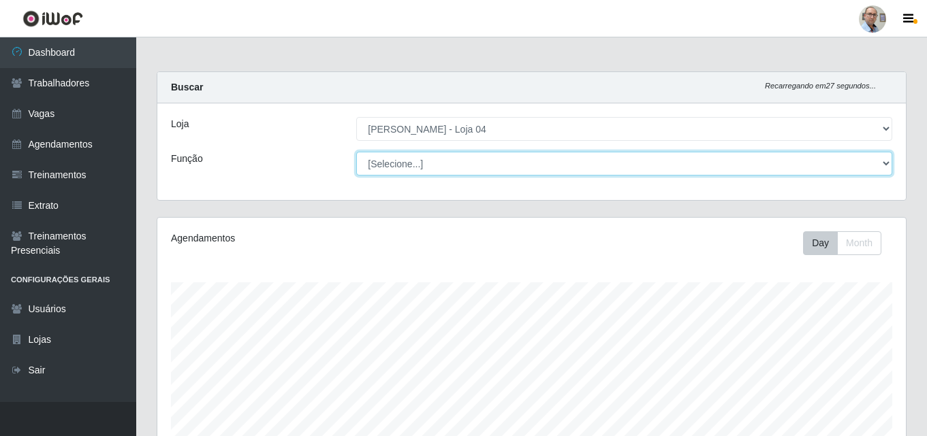
scroll to position [283, 748]
select select "24"
click at [356, 152] on select "[Selecione...] ASG ASG + ASG ++ Auxiliar de Depósito Auxiliar de Depósito + Aux…" at bounding box center [624, 164] width 536 height 24
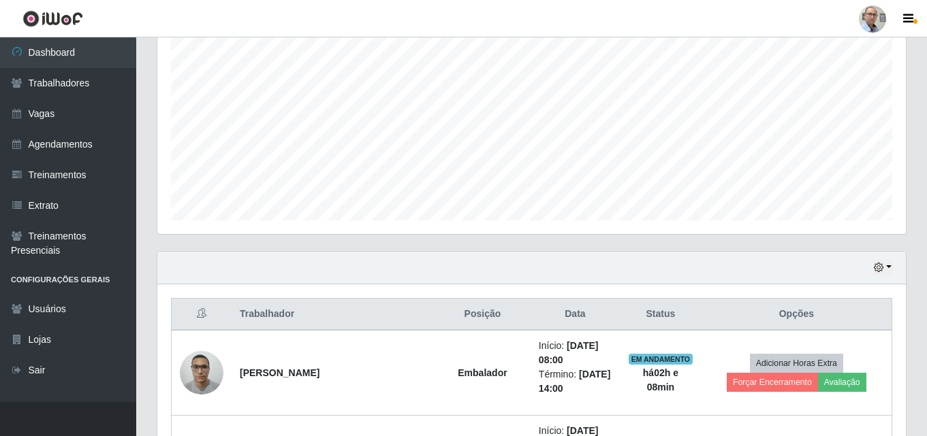
scroll to position [256, 0]
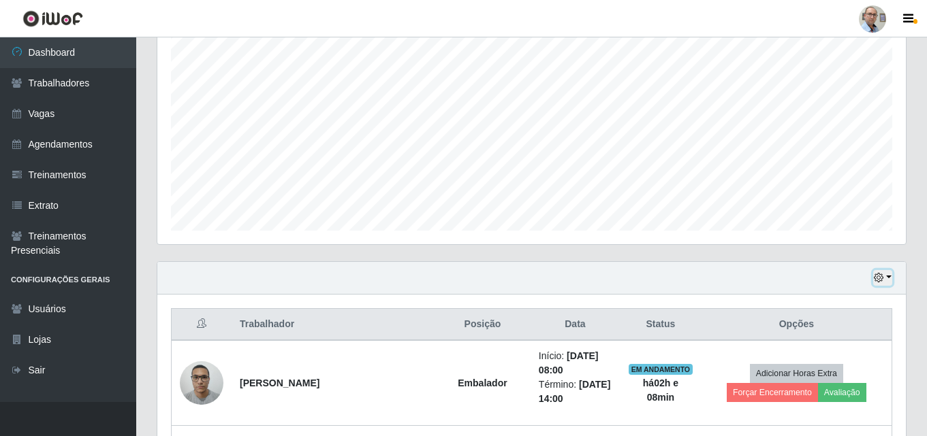
click at [882, 278] on icon "button" at bounding box center [879, 278] width 10 height 10
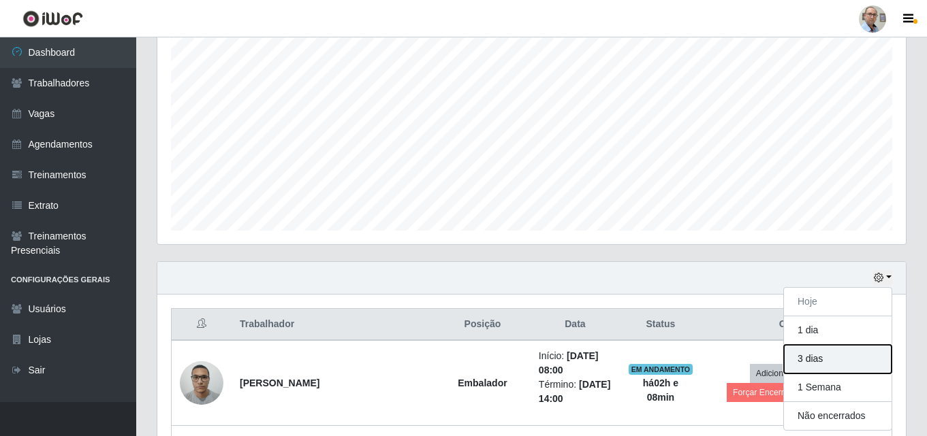
click at [805, 355] on button "3 dias" at bounding box center [838, 359] width 108 height 29
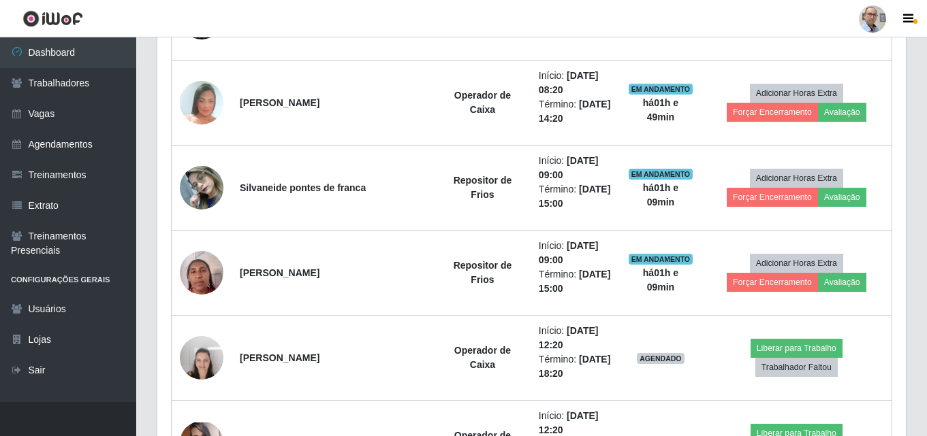
scroll to position [1544, 0]
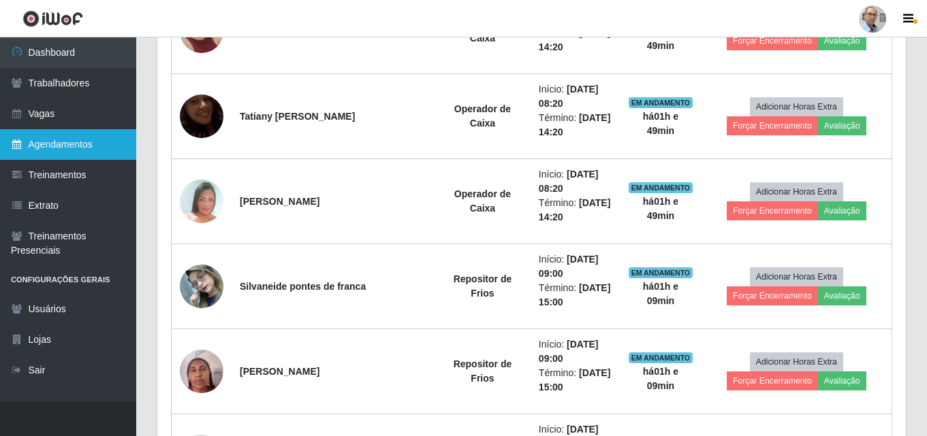
click at [57, 146] on link "Agendamentos" at bounding box center [68, 144] width 136 height 31
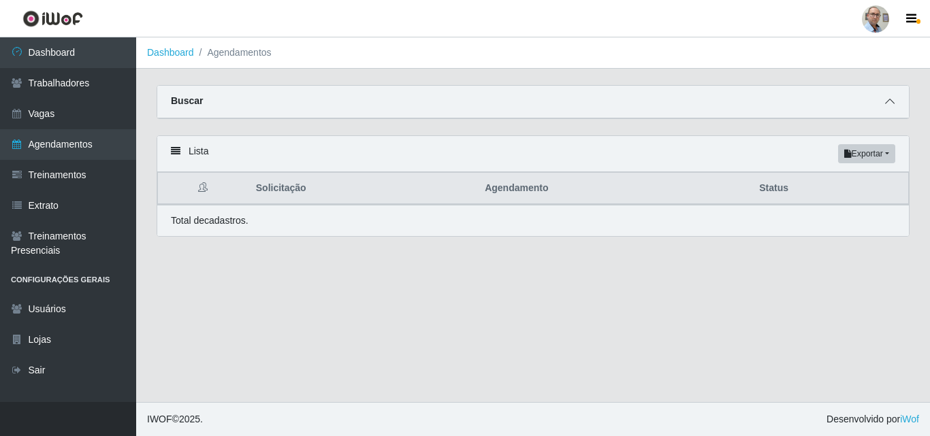
click at [893, 103] on icon at bounding box center [890, 102] width 10 height 10
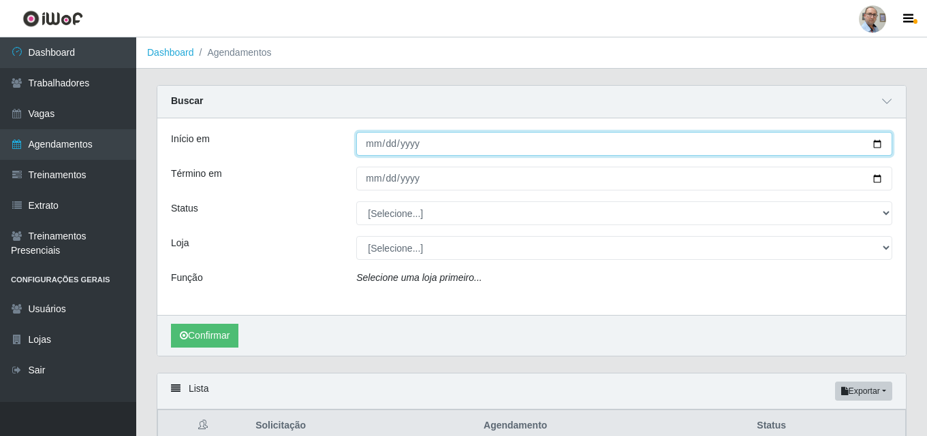
click at [884, 143] on input "Início em" at bounding box center [624, 144] width 536 height 24
click at [877, 144] on input "Início em" at bounding box center [624, 144] width 536 height 24
type input "[DATE]"
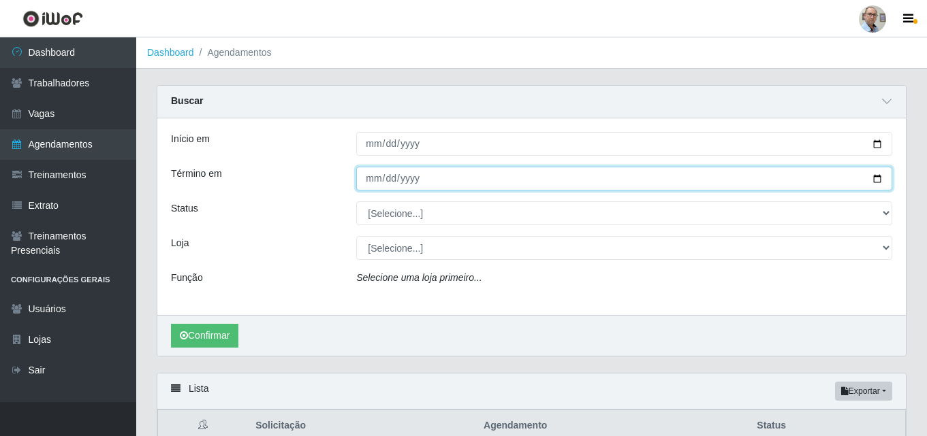
click at [878, 180] on input "Término em" at bounding box center [624, 179] width 536 height 24
type input "[DATE]"
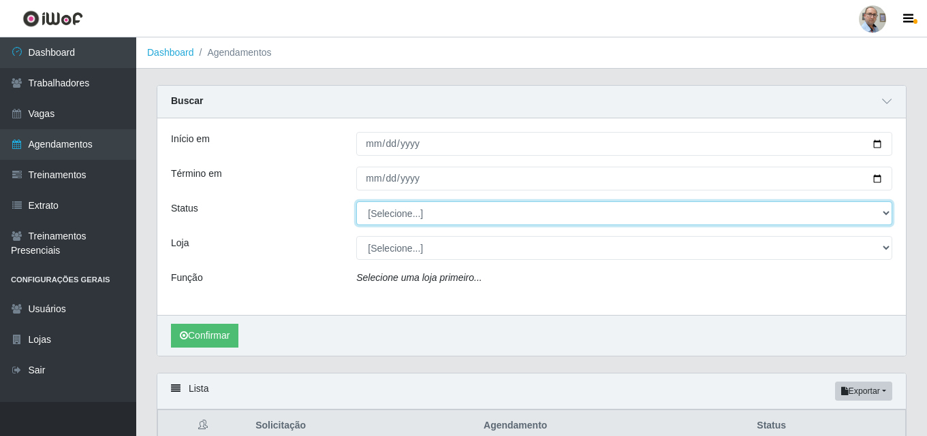
click at [837, 211] on select "[Selecione...] AGENDADO AGUARDANDO LIBERAR EM ANDAMENTO EM REVISÃO FINALIZADO C…" at bounding box center [624, 214] width 536 height 24
select select "AGENDADO"
click at [356, 202] on select "[Selecione...] AGENDADO AGUARDANDO LIBERAR EM ANDAMENTO EM REVISÃO FINALIZADO C…" at bounding box center [624, 214] width 536 height 24
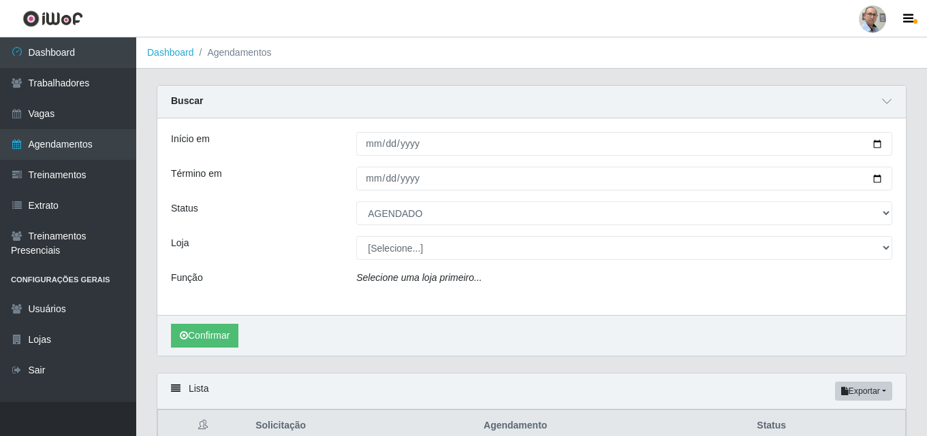
click at [498, 261] on div "Início em [DATE] Término em [DATE] Status [Selecione...] AGENDADO AGUARDANDO LI…" at bounding box center [531, 216] width 748 height 197
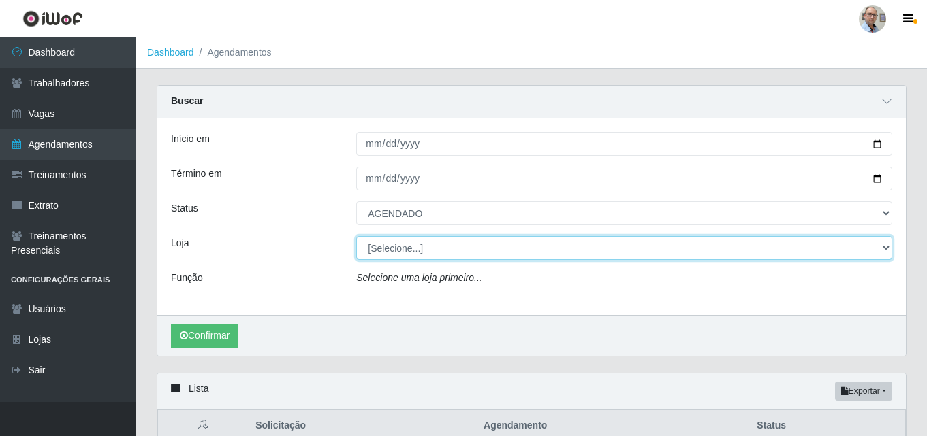
click at [502, 257] on select "[Selecione...] Mar Vermelho - Loja 04" at bounding box center [624, 248] width 536 height 24
select select "251"
click at [356, 237] on select "[Selecione...] Mar Vermelho - Loja 04" at bounding box center [624, 248] width 536 height 24
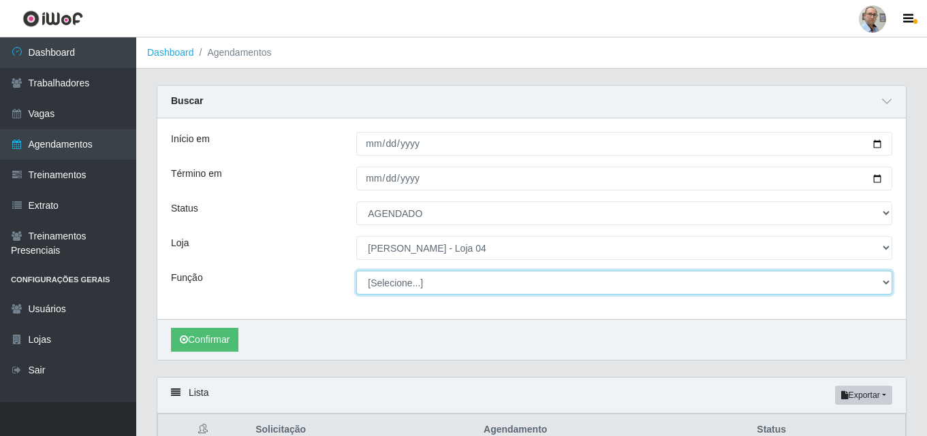
click at [471, 293] on select "[Selecione...] ASG ASG + ASG ++ Auxiliar de Depósito Auxiliar de Depósito + Aux…" at bounding box center [624, 283] width 536 height 24
select select "24"
click at [356, 272] on select "[Selecione...] ASG ASG + ASG ++ Auxiliar de Depósito Auxiliar de Depósito + Aux…" at bounding box center [624, 283] width 536 height 24
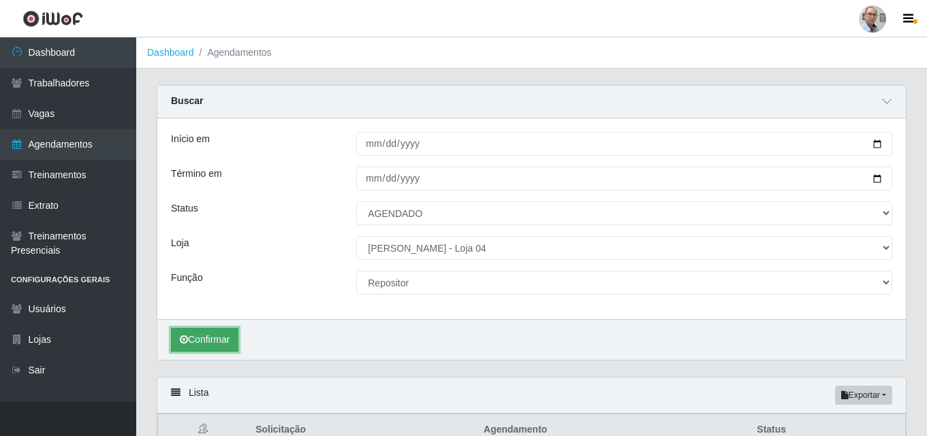
click at [218, 341] on button "Confirmar" at bounding box center [204, 340] width 67 height 24
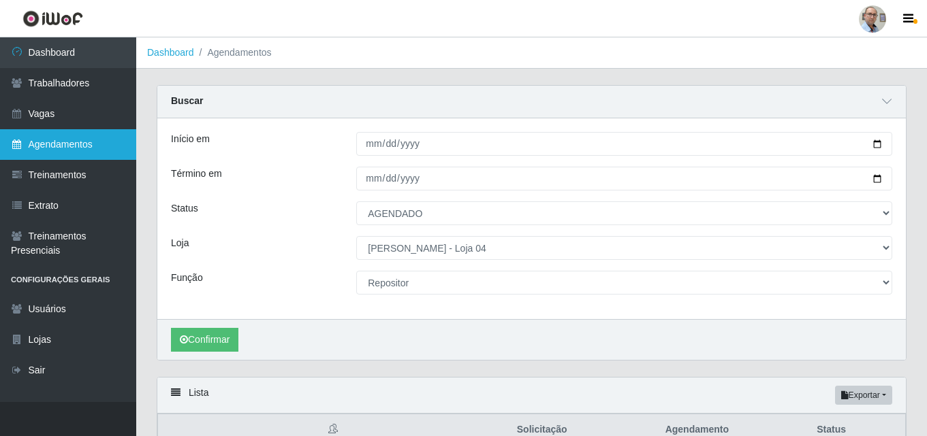
click at [76, 144] on link "Agendamentos" at bounding box center [68, 144] width 136 height 31
select select "[Selecione...]"
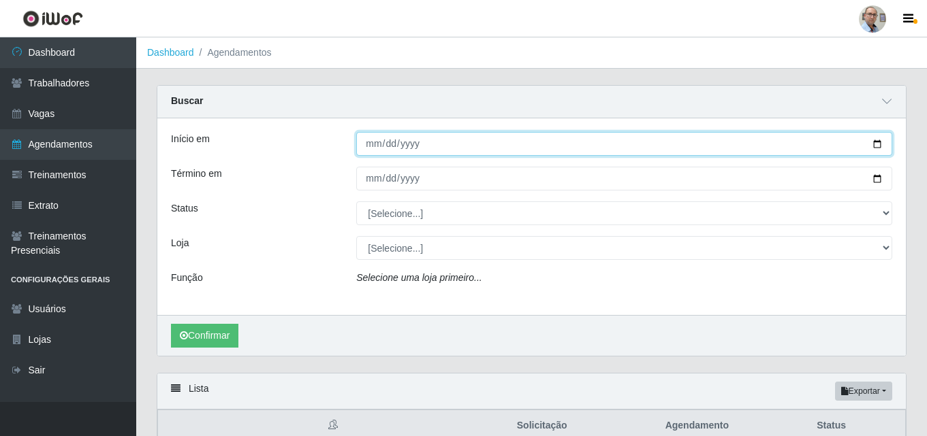
click at [880, 146] on input "Início em" at bounding box center [624, 144] width 536 height 24
type input "[DATE]"
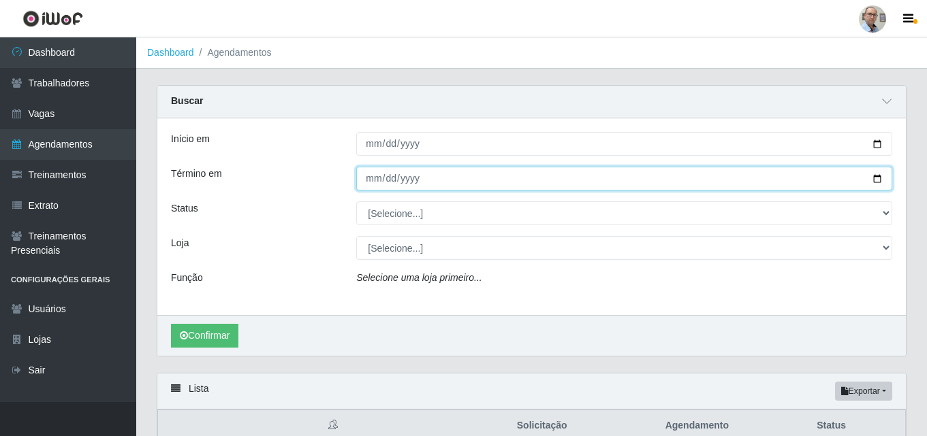
click at [878, 179] on input "Término em" at bounding box center [624, 179] width 536 height 24
type input "[DATE]"
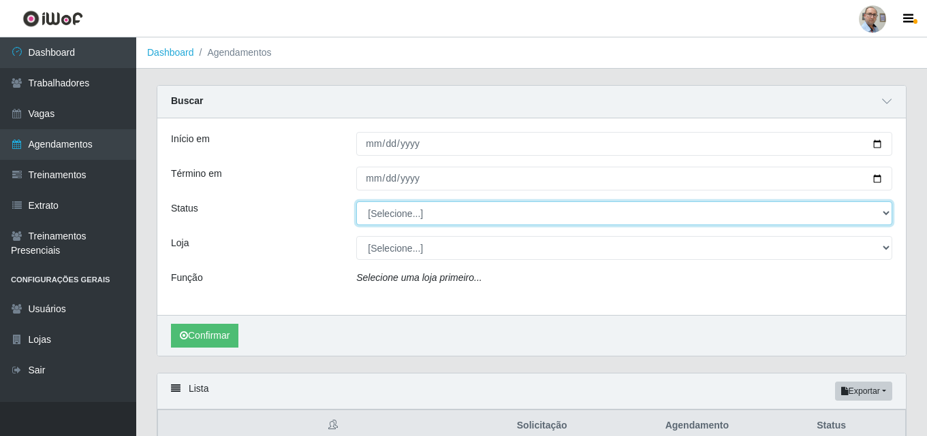
click at [408, 219] on select "[Selecione...] AGENDADO AGUARDANDO LIBERAR EM ANDAMENTO EM REVISÃO FINALIZADO C…" at bounding box center [624, 214] width 536 height 24
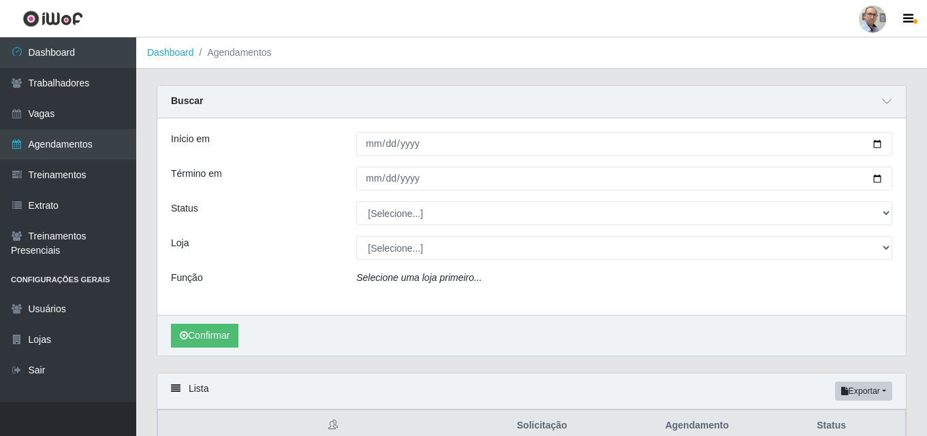
click at [266, 209] on div "Status" at bounding box center [253, 214] width 185 height 24
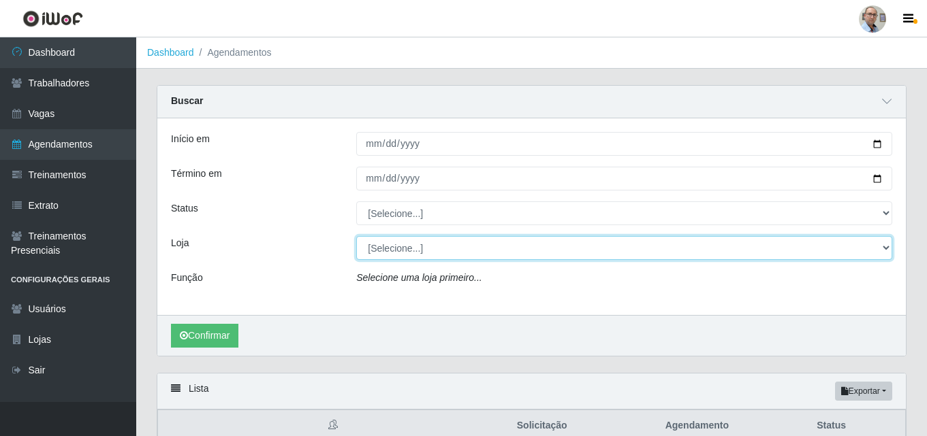
click at [475, 251] on select "[Selecione...] Mar Vermelho - Loja 04" at bounding box center [624, 248] width 536 height 24
select select "251"
click at [356, 237] on select "[Selecione...] Mar Vermelho - Loja 04" at bounding box center [624, 248] width 536 height 24
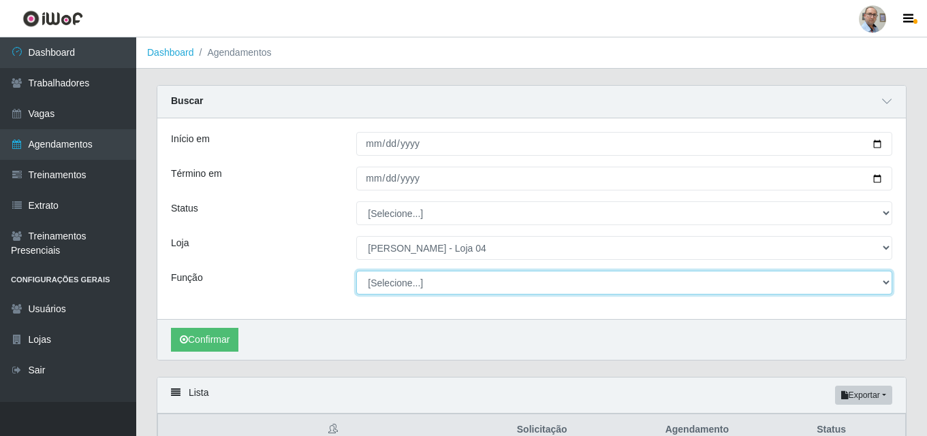
click at [424, 283] on select "[Selecione...] ASG ASG + ASG ++ Auxiliar de Depósito Auxiliar de Depósito + Aux…" at bounding box center [624, 283] width 536 height 24
select select "24"
click at [356, 272] on select "[Selecione...] ASG ASG + ASG ++ Auxiliar de Depósito Auxiliar de Depósito + Aux…" at bounding box center [624, 283] width 536 height 24
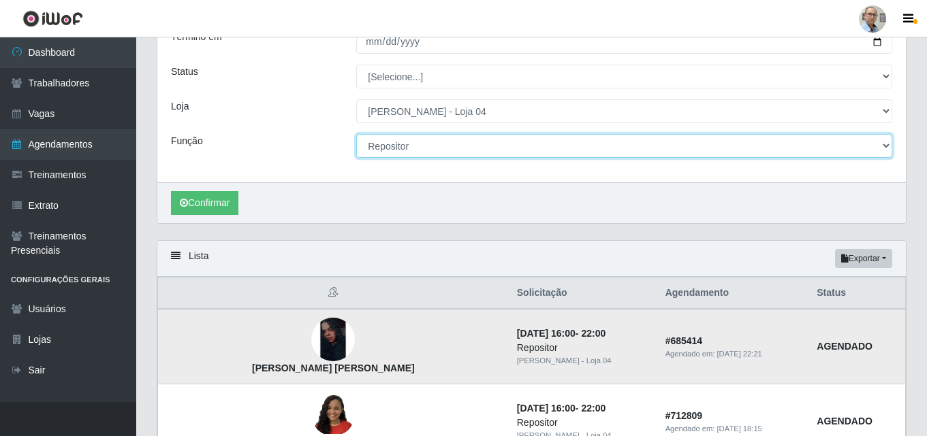
scroll to position [136, 0]
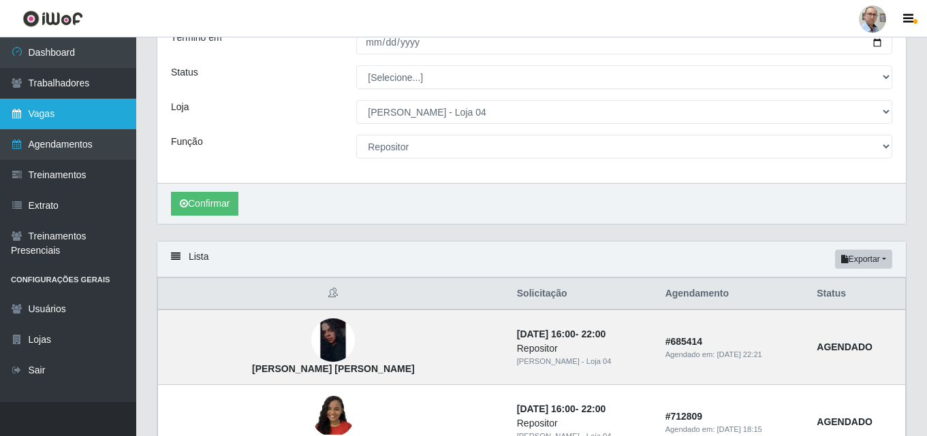
click at [76, 115] on link "Vagas" at bounding box center [68, 114] width 136 height 31
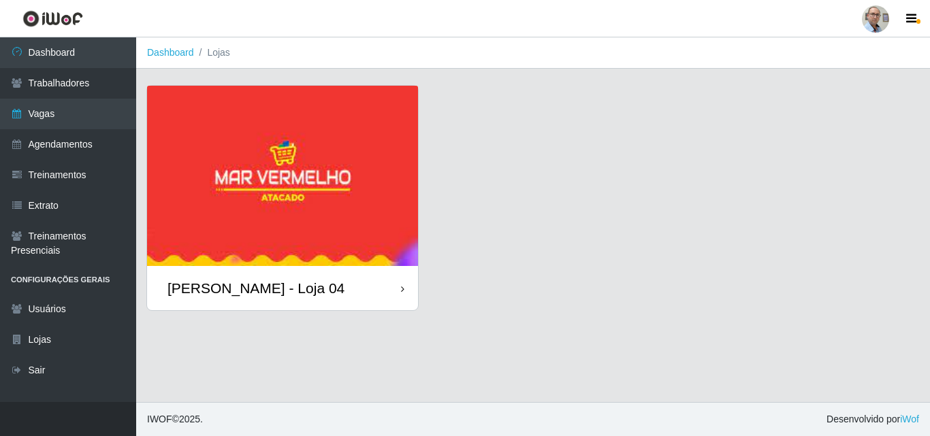
click at [292, 172] on img at bounding box center [282, 176] width 271 height 180
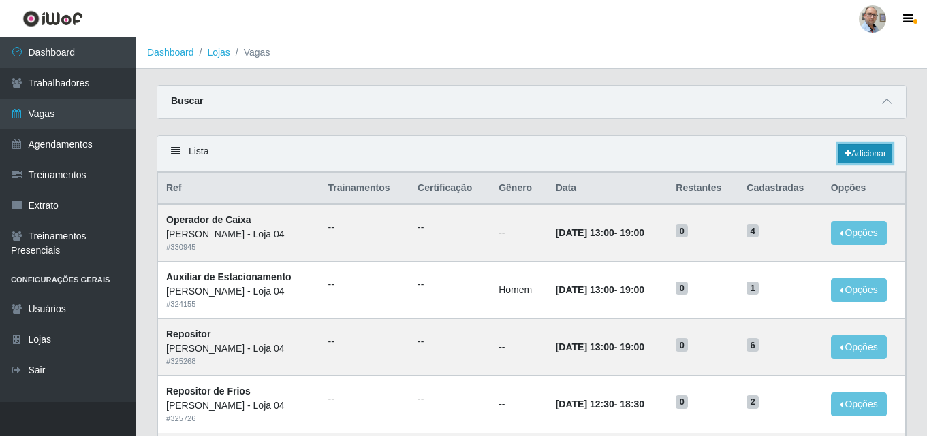
click at [865, 152] on link "Adicionar" at bounding box center [865, 153] width 54 height 19
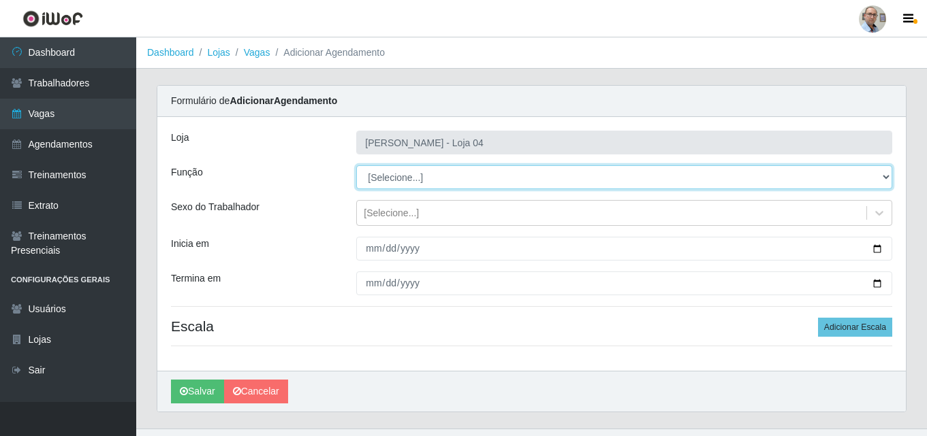
click at [480, 180] on select "[Selecione...] ASG ASG + ASG ++ Auxiliar de Depósito Auxiliar de Depósito + Aux…" at bounding box center [624, 177] width 536 height 24
select select "24"
click at [356, 165] on select "[Selecione...] ASG ASG + ASG ++ Auxiliar de Depósito Auxiliar de Depósito + Aux…" at bounding box center [624, 177] width 536 height 24
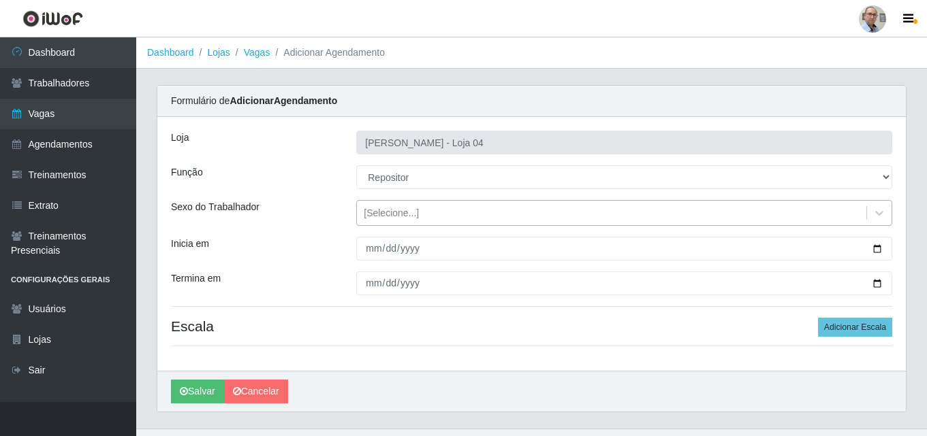
click at [464, 212] on div "[Selecione...]" at bounding box center [611, 213] width 509 height 22
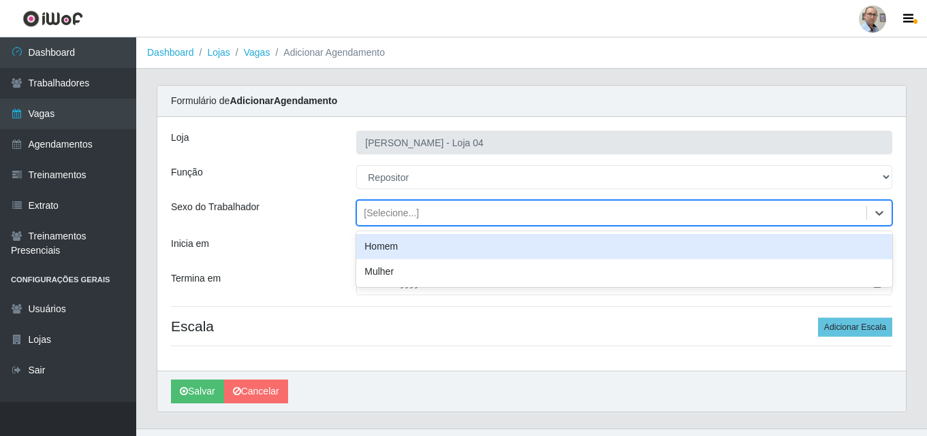
click at [313, 246] on div "Inicia em" at bounding box center [253, 249] width 185 height 24
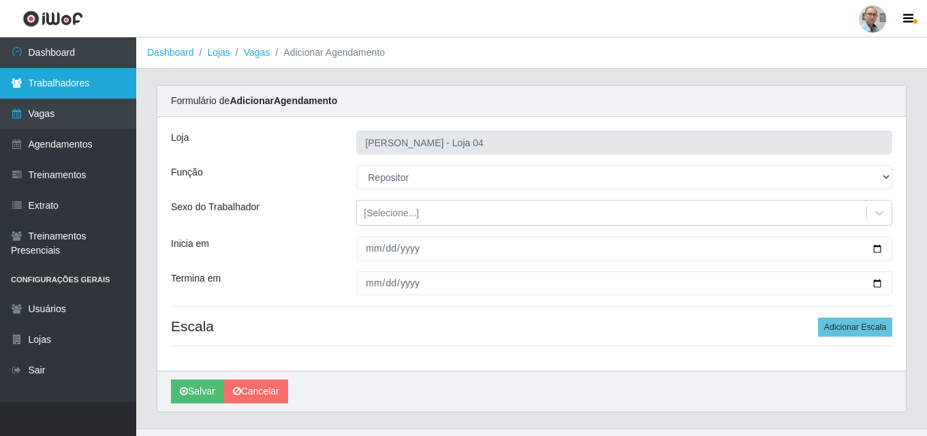
click at [77, 89] on link "Trabalhadores" at bounding box center [68, 83] width 136 height 31
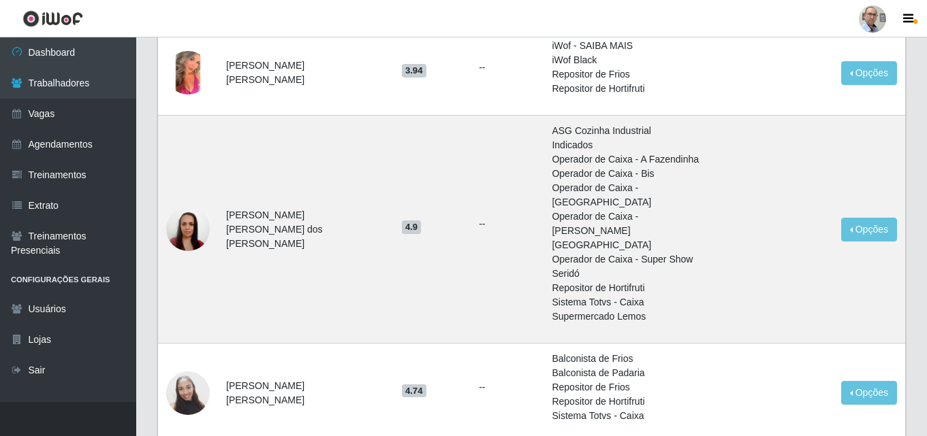
scroll to position [1217, 0]
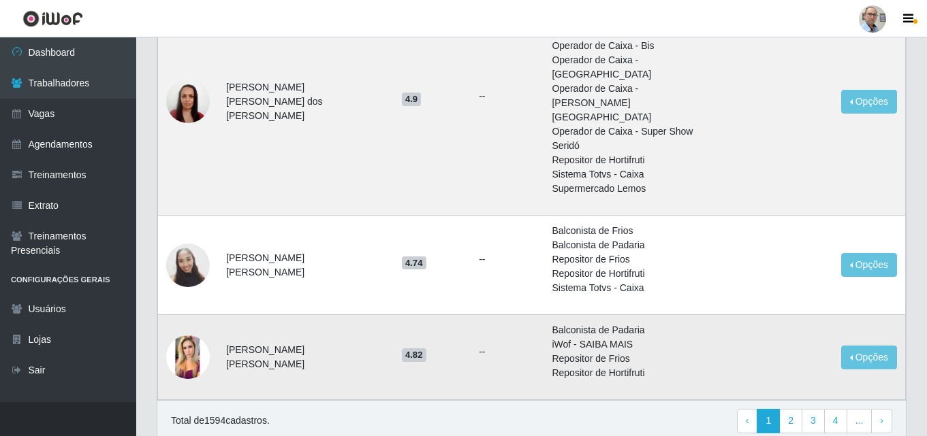
click at [187, 336] on img at bounding box center [188, 358] width 44 height 44
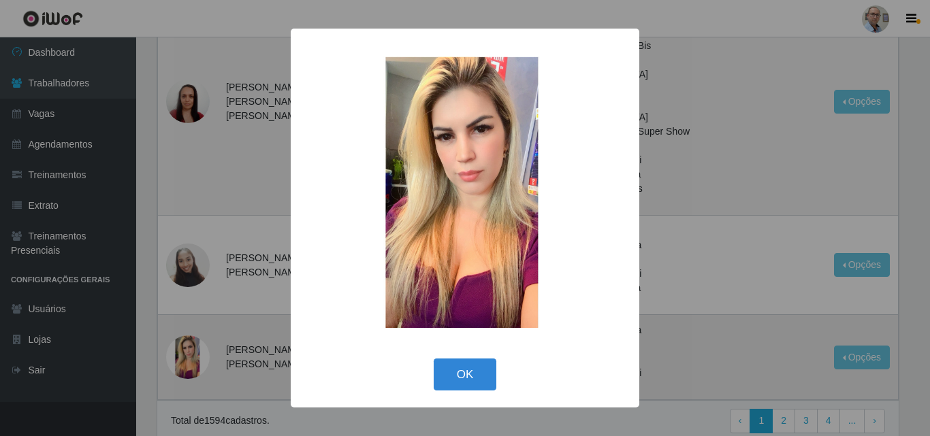
click at [187, 310] on div "× OK Cancel" at bounding box center [465, 218] width 930 height 436
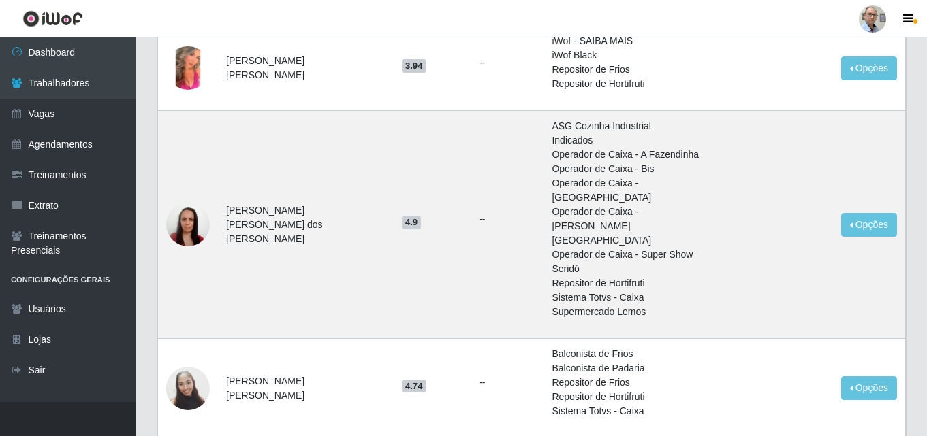
scroll to position [1013, 0]
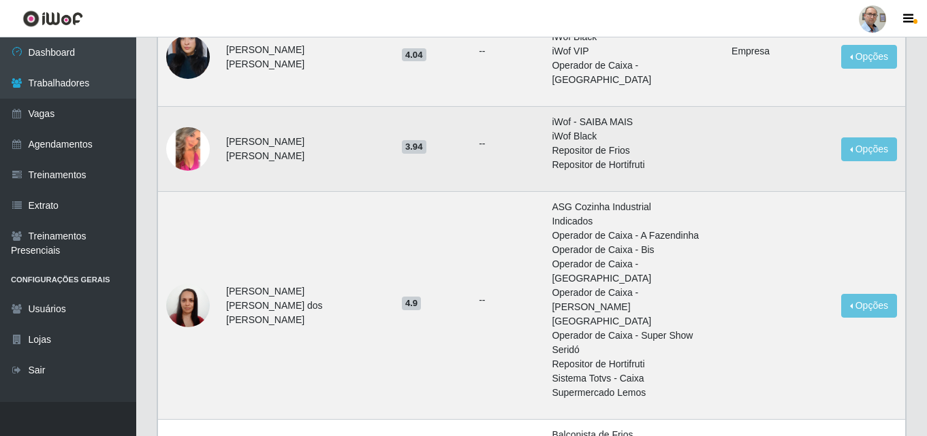
click at [185, 152] on img at bounding box center [188, 149] width 44 height 44
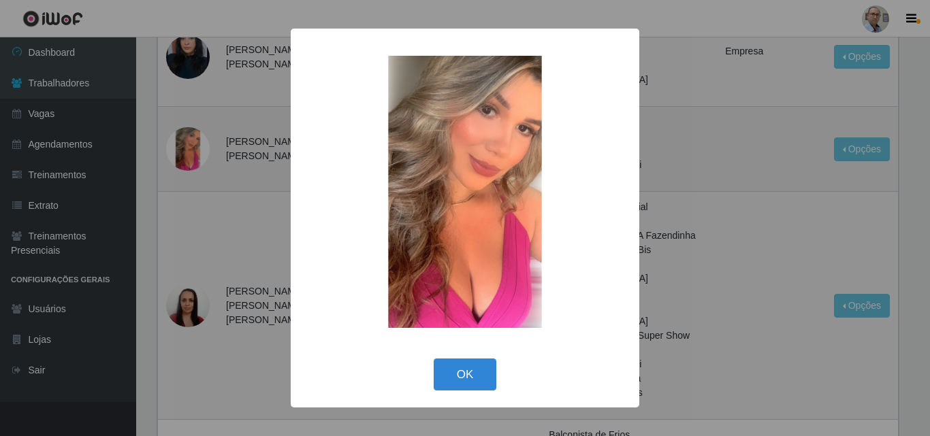
click at [185, 152] on div "× OK Cancel" at bounding box center [465, 218] width 930 height 436
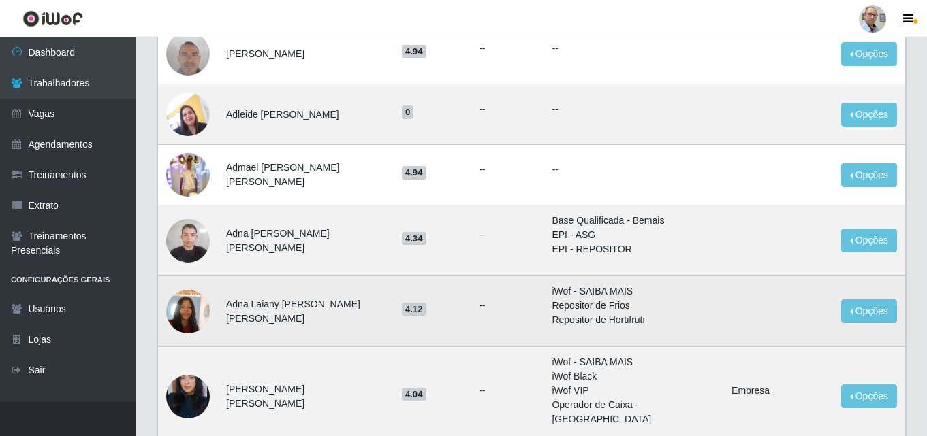
scroll to position [673, 0]
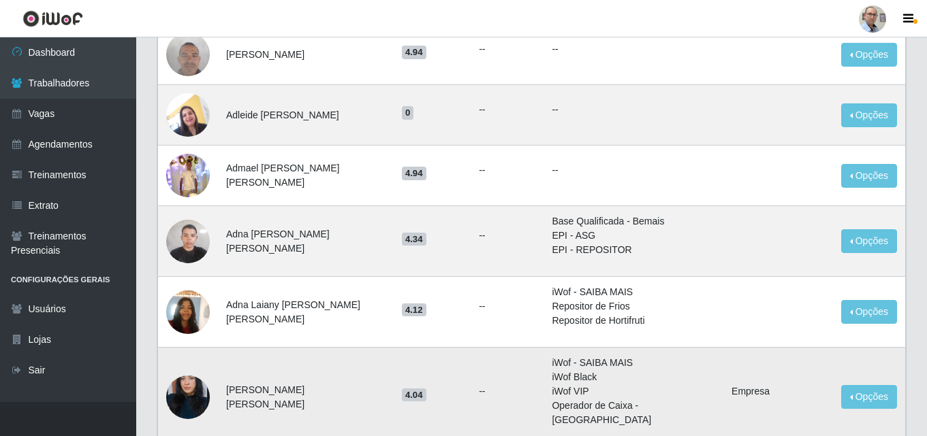
click at [174, 389] on img at bounding box center [188, 398] width 44 height 78
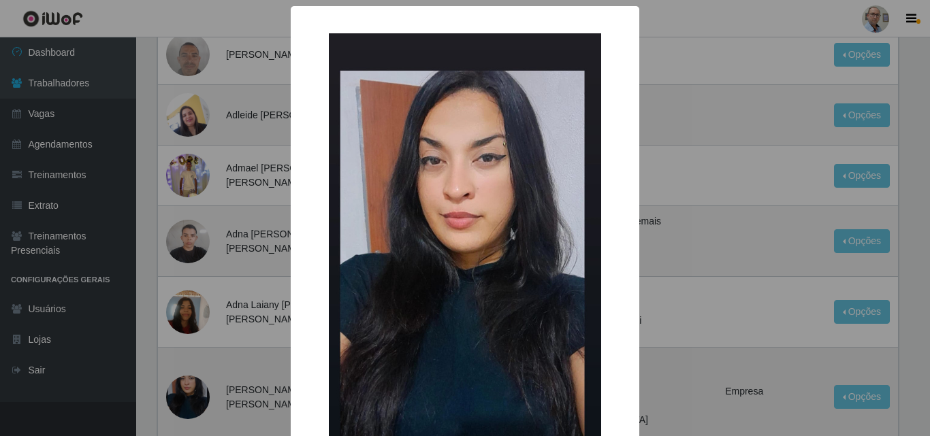
click at [174, 389] on div "× OK Cancel" at bounding box center [465, 218] width 930 height 436
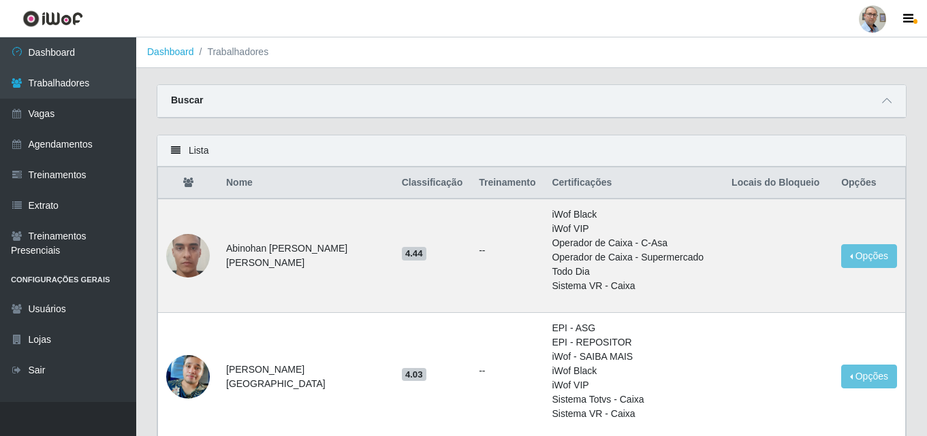
scroll to position [0, 0]
